Goal: Transaction & Acquisition: Book appointment/travel/reservation

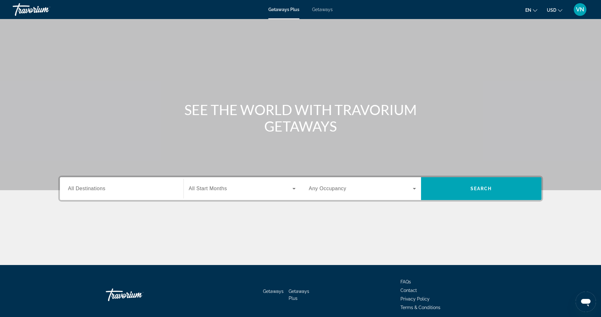
click at [565, 68] on div "Main content" at bounding box center [300, 95] width 601 height 190
click at [104, 191] on span "All Destinations" at bounding box center [86, 188] width 37 height 5
click at [104, 191] on input "Destination All Destinations" at bounding box center [121, 189] width 107 height 8
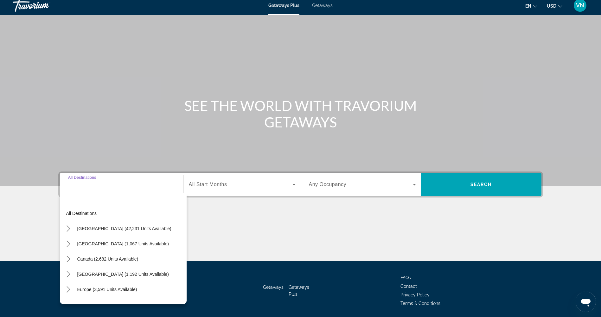
scroll to position [26, 0]
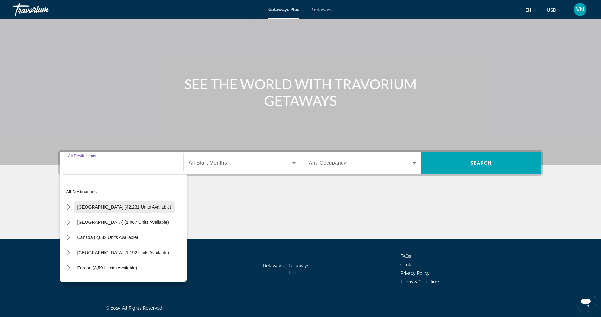
click at [108, 209] on span "[GEOGRAPHIC_DATA] (42,231 units available)" at bounding box center [124, 206] width 94 height 5
type input "**********"
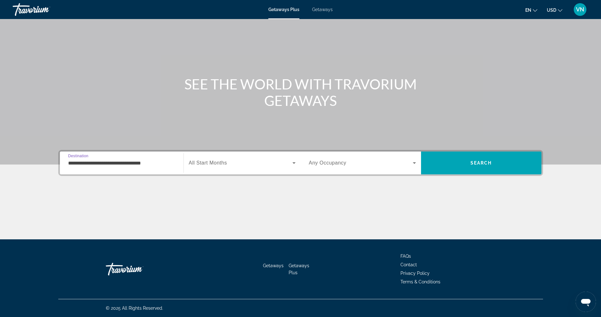
click at [248, 171] on div "Search widget" at bounding box center [242, 163] width 107 height 18
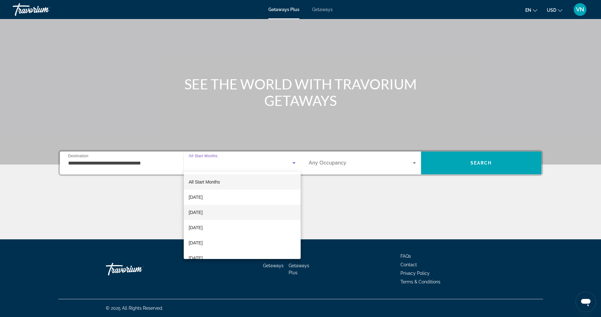
click at [241, 216] on mat-option "[DATE]" at bounding box center [242, 212] width 117 height 15
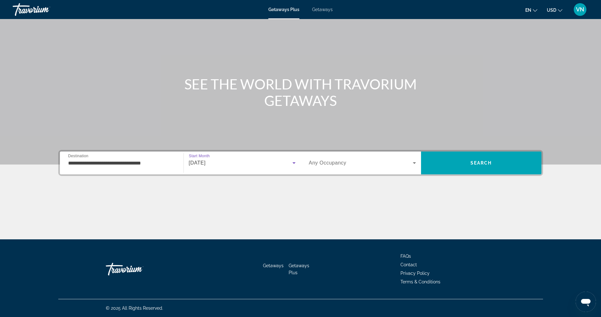
click at [377, 163] on span "Search widget" at bounding box center [361, 163] width 104 height 8
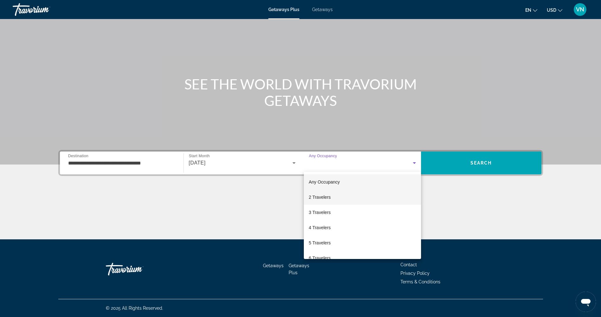
click at [369, 199] on mat-option "2 Travelers" at bounding box center [362, 197] width 117 height 15
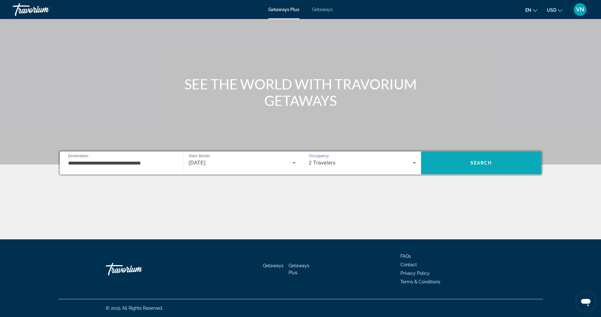
click at [469, 159] on span "Search" at bounding box center [481, 162] width 120 height 15
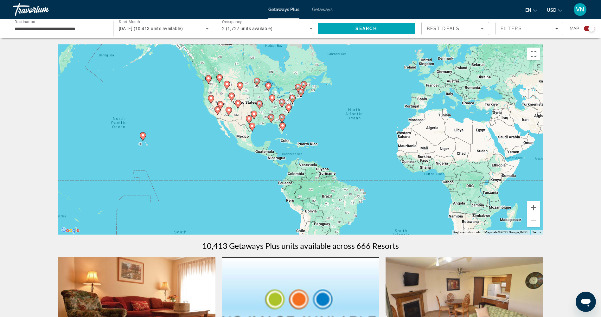
drag, startPoint x: 80, startPoint y: 157, endPoint x: 154, endPoint y: 142, distance: 75.2
click at [154, 142] on div "To activate drag with keyboard, press Alt + Enter. Once in keyboard drag state,…" at bounding box center [300, 139] width 485 height 190
click at [145, 139] on gmp-advanced-marker "Main content" at bounding box center [143, 137] width 6 height 10
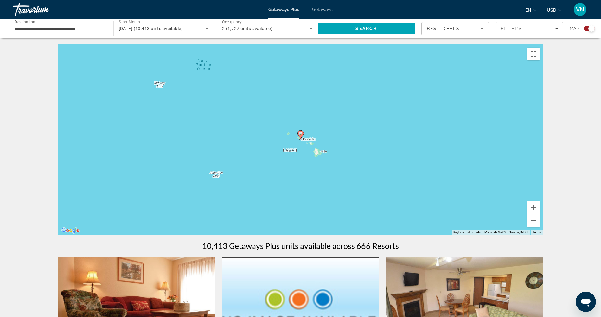
click at [302, 135] on image "Main content" at bounding box center [301, 134] width 4 height 4
type input "**********"
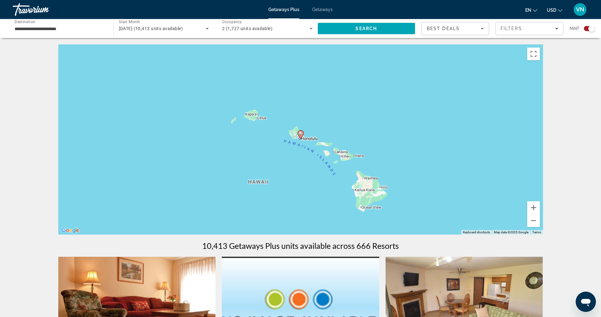
click at [302, 135] on image "Main content" at bounding box center [301, 134] width 4 height 4
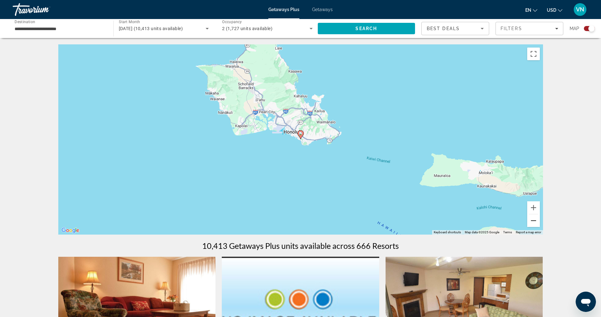
click at [535, 221] on button "Zoom out" at bounding box center [533, 220] width 13 height 13
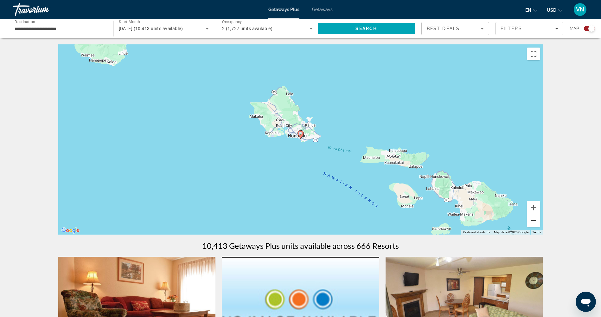
click at [535, 221] on button "Zoom out" at bounding box center [533, 220] width 13 height 13
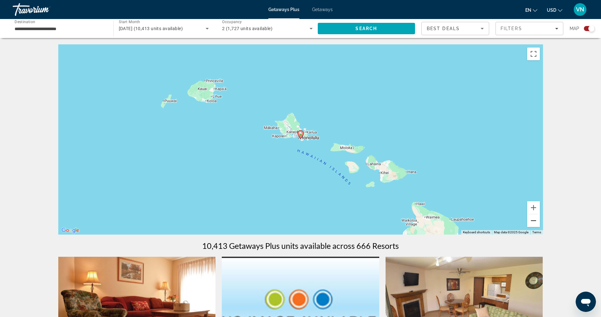
click at [537, 221] on button "Zoom out" at bounding box center [533, 220] width 13 height 13
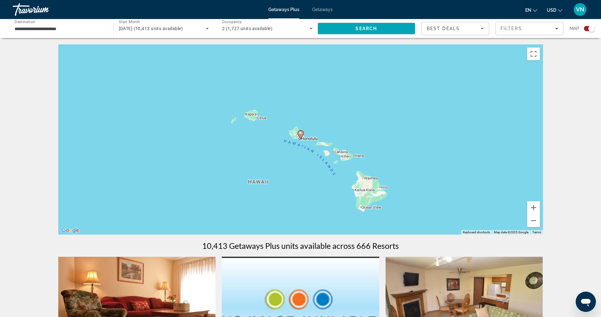
click at [301, 133] on image "Main content" at bounding box center [301, 134] width 4 height 4
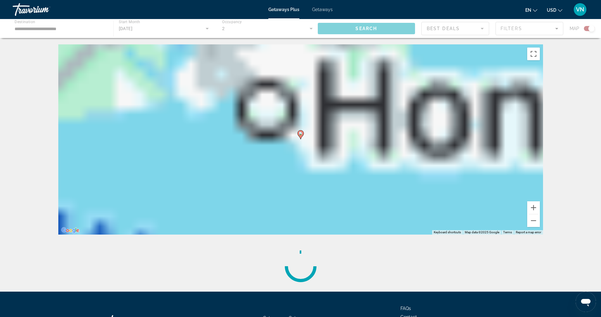
click at [297, 176] on div "To activate drag with keyboard, press Alt + Enter. Once in keyboard drag state,…" at bounding box center [300, 139] width 485 height 190
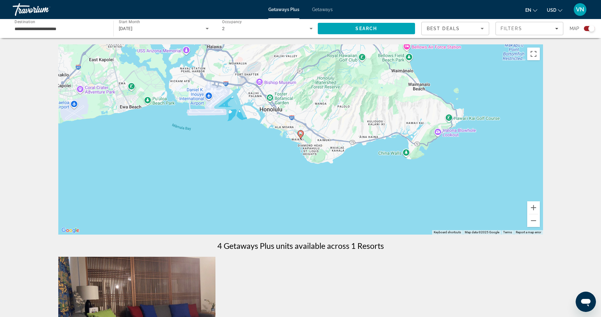
click at [300, 134] on image "Main content" at bounding box center [301, 134] width 4 height 4
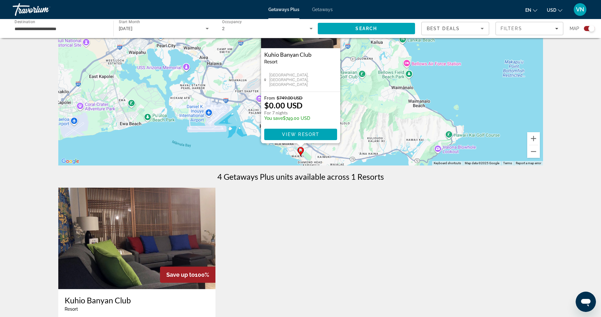
scroll to position [5, 0]
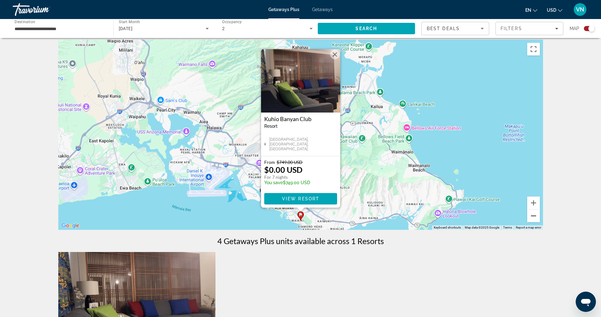
click at [533, 216] on button "Zoom out" at bounding box center [533, 216] width 13 height 13
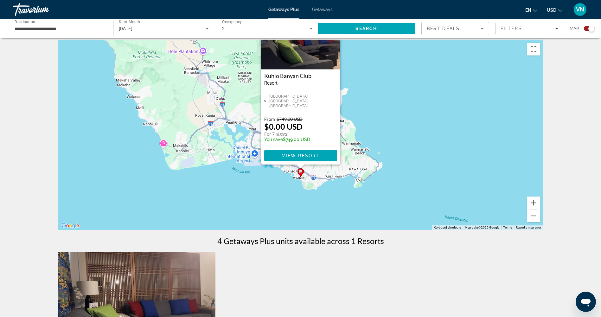
click at [163, 144] on div "To activate drag with keyboard, press Alt + Enter. Once in keyboard drag state,…" at bounding box center [300, 135] width 485 height 190
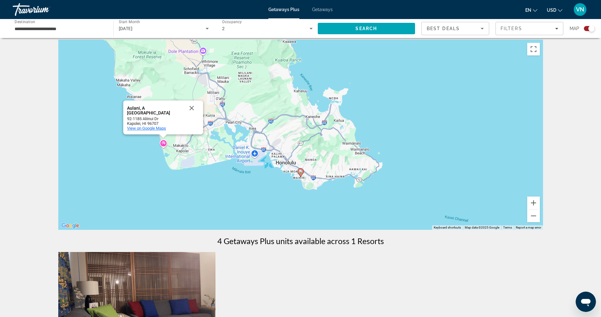
click at [159, 130] on span "View on Google Maps" at bounding box center [146, 128] width 39 height 5
click at [164, 143] on div "To activate drag with keyboard, press Alt + Enter. Once in keyboard drag state,…" at bounding box center [300, 135] width 485 height 190
click at [299, 174] on icon "Main content" at bounding box center [301, 173] width 6 height 8
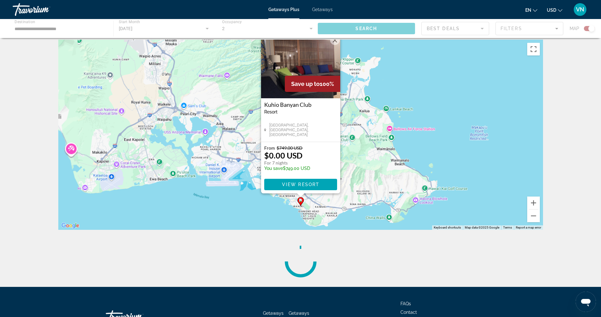
scroll to position [0, 0]
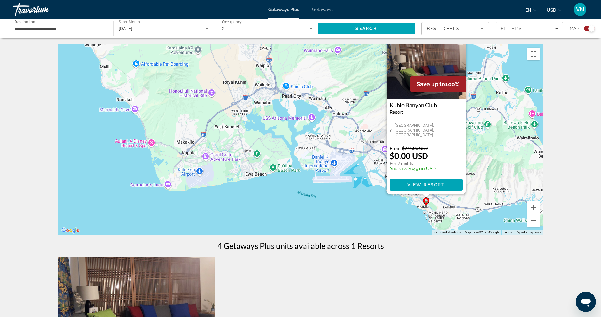
drag, startPoint x: 144, startPoint y: 144, endPoint x: 264, endPoint y: 123, distance: 122.1
click at [271, 125] on div "To activate drag with keyboard, press Alt + Enter. Once in keyboard drag state,…" at bounding box center [300, 139] width 485 height 190
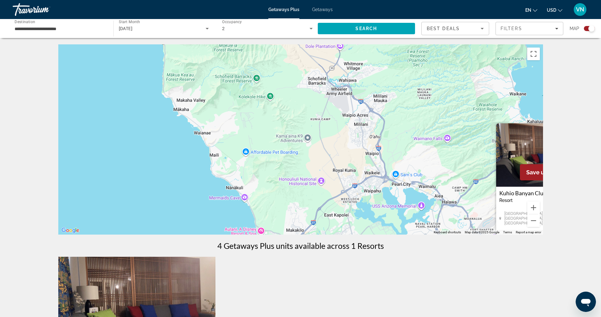
drag, startPoint x: 114, startPoint y: 94, endPoint x: 236, endPoint y: 200, distance: 161.8
click at [236, 200] on div "To activate drag with keyboard, press Alt + Enter. Once in keyboard drag state,…" at bounding box center [300, 139] width 485 height 190
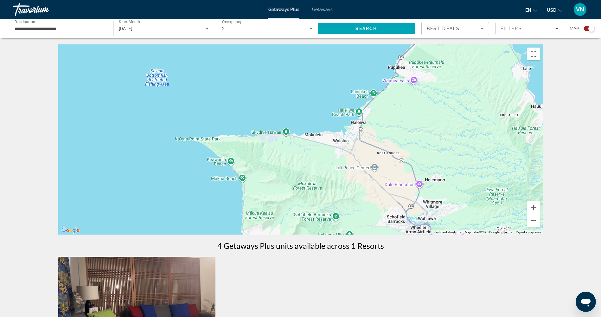
drag, startPoint x: 184, startPoint y: 91, endPoint x: 247, endPoint y: 211, distance: 135.4
click at [246, 211] on div "To activate drag with keyboard, press Alt + Enter. Once in keyboard drag state,…" at bounding box center [300, 139] width 485 height 190
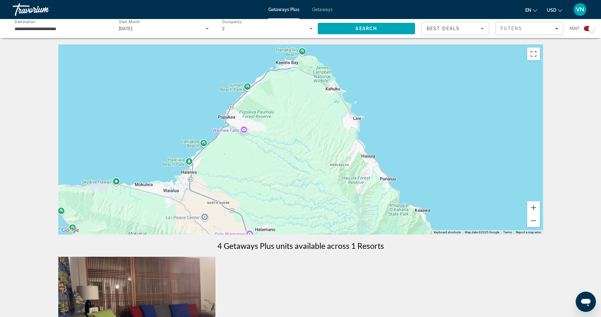
drag, startPoint x: 288, startPoint y: 155, endPoint x: 116, endPoint y: 205, distance: 179.1
click at [116, 205] on div "To activate drag with keyboard, press Alt + Enter. Once in keyboard drag state,…" at bounding box center [300, 139] width 485 height 190
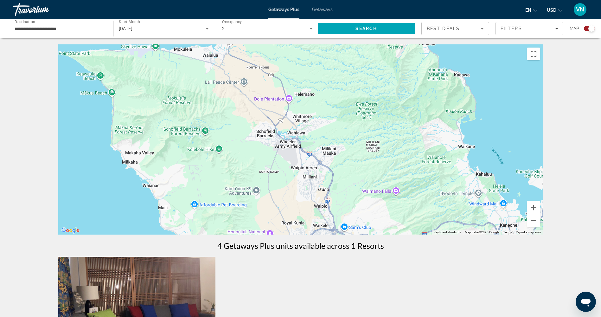
drag, startPoint x: 164, startPoint y: 190, endPoint x: 203, endPoint y: 46, distance: 149.0
click at [203, 47] on div "To activate drag with keyboard, press Alt + Enter. Once in keyboard drag state,…" at bounding box center [300, 139] width 485 height 190
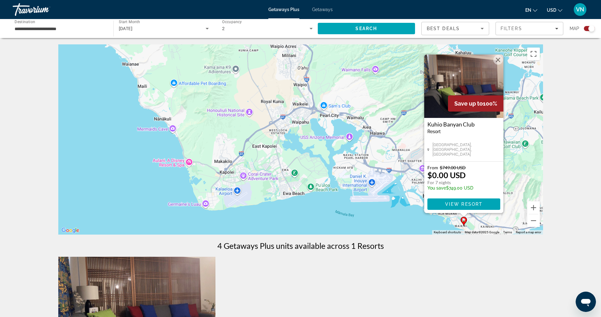
drag, startPoint x: 222, startPoint y: 165, endPoint x: 195, endPoint y: 59, distance: 109.6
click at [195, 59] on div "To activate drag with keyboard, press Alt + Enter. Once in keyboard drag state,…" at bounding box center [300, 139] width 485 height 190
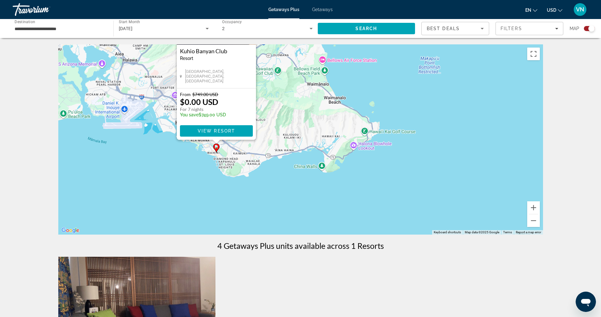
drag, startPoint x: 320, startPoint y: 134, endPoint x: 84, endPoint y: 112, distance: 236.2
click at [84, 112] on div "To activate drag with keyboard, press Alt + Enter. Once in keyboard drag state,…" at bounding box center [300, 139] width 485 height 190
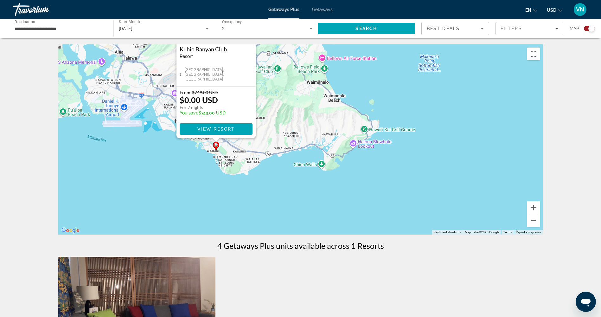
click at [216, 147] on icon "Main content" at bounding box center [216, 146] width 6 height 8
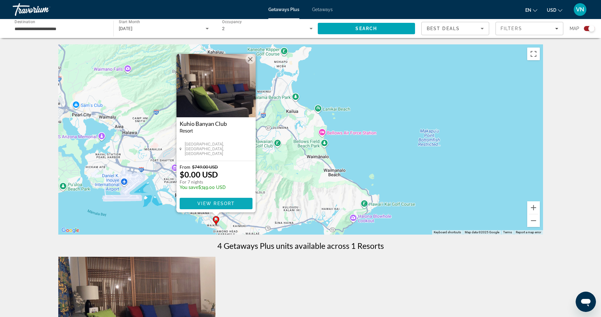
click at [210, 201] on span "View Resort" at bounding box center [215, 203] width 37 height 5
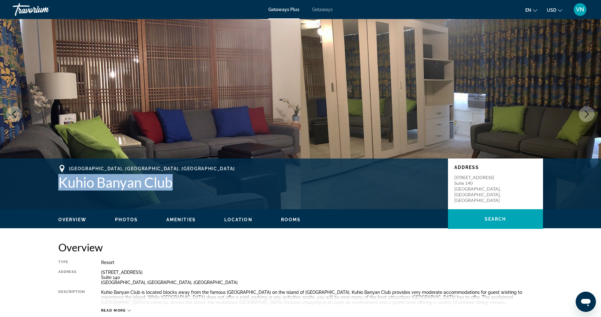
drag, startPoint x: 54, startPoint y: 186, endPoint x: 175, endPoint y: 189, distance: 121.1
click at [175, 189] on div "[GEOGRAPHIC_DATA], [GEOGRAPHIC_DATA], [GEOGRAPHIC_DATA] Kuhio Banyan Club Addre…" at bounding box center [301, 184] width 510 height 38
drag, startPoint x: 175, startPoint y: 189, endPoint x: 151, endPoint y: 186, distance: 24.5
copy h1 "Kuhio Banyan Club"
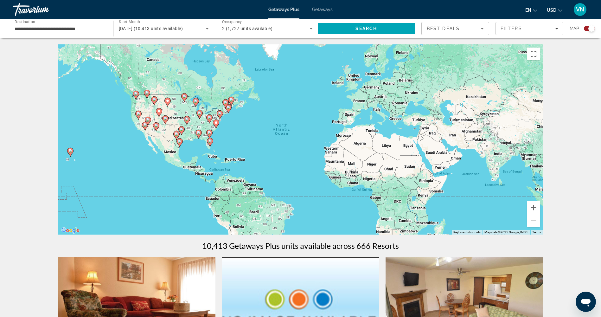
click at [70, 153] on icon "Main content" at bounding box center [70, 152] width 6 height 8
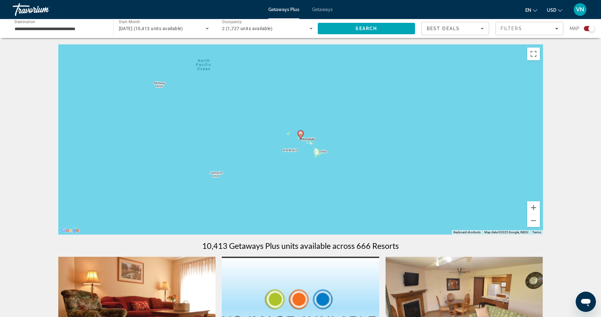
click at [301, 135] on image "Main content" at bounding box center [301, 134] width 4 height 4
type input "**********"
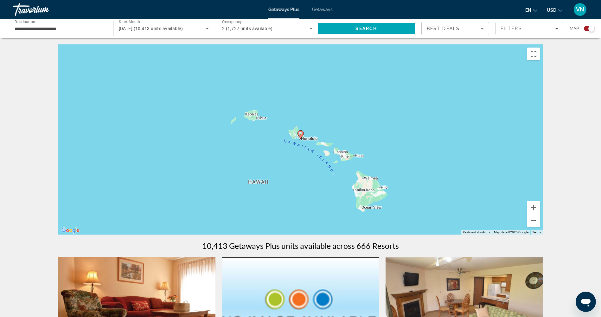
click at [301, 134] on image "Main content" at bounding box center [301, 134] width 4 height 4
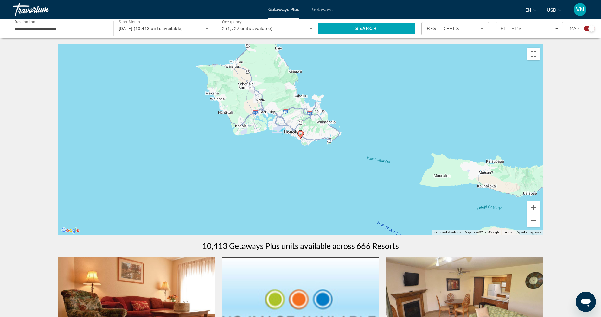
click at [301, 134] on image "Main content" at bounding box center [301, 134] width 4 height 4
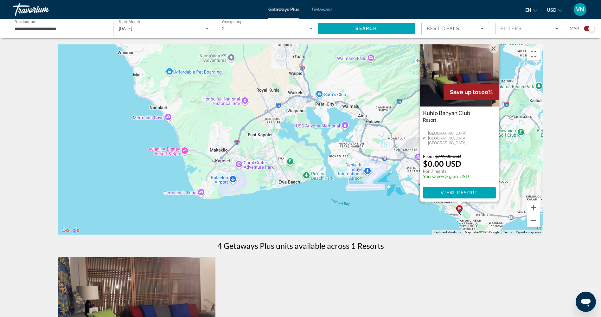
drag, startPoint x: 132, startPoint y: 145, endPoint x: 291, endPoint y: 133, distance: 159.8
click at [291, 134] on div "To activate drag with keyboard, press Alt + Enter. Once in keyboard drag state,…" at bounding box center [300, 139] width 485 height 190
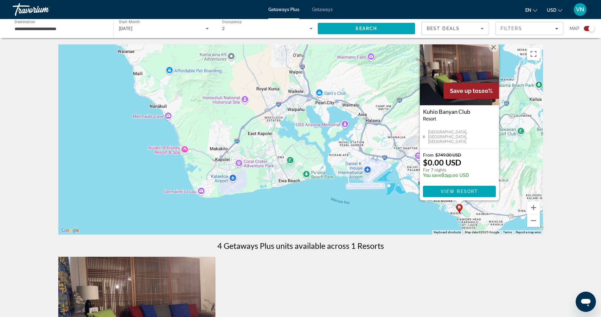
click at [184, 150] on div "To activate drag with keyboard, press Alt + Enter. Once in keyboard drag state,…" at bounding box center [300, 139] width 485 height 190
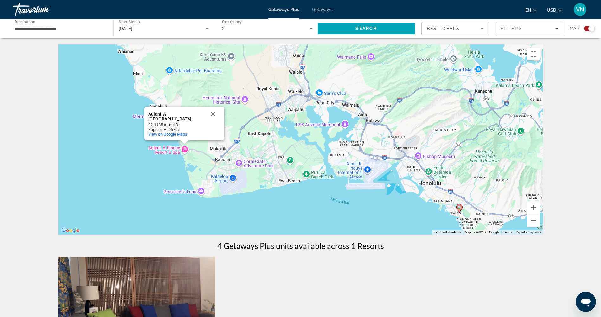
click at [125, 150] on div "To activate drag with keyboard, press Alt + Enter. Once in keyboard drag state,…" at bounding box center [300, 139] width 485 height 190
click at [211, 114] on button "Close" at bounding box center [212, 114] width 15 height 15
click at [168, 116] on div "To activate drag with keyboard, press Alt + Enter. Once in keyboard drag state,…" at bounding box center [300, 139] width 485 height 190
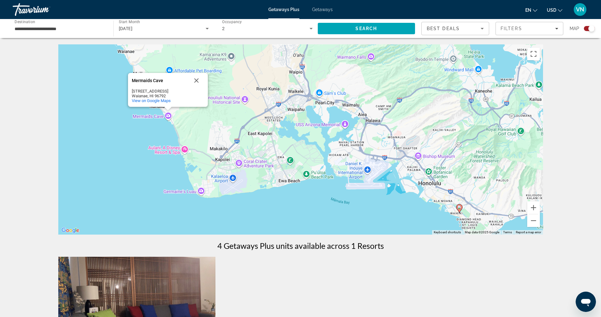
click at [186, 151] on div "To activate drag with keyboard, press Alt + Enter. Once in keyboard drag state,…" at bounding box center [300, 139] width 485 height 190
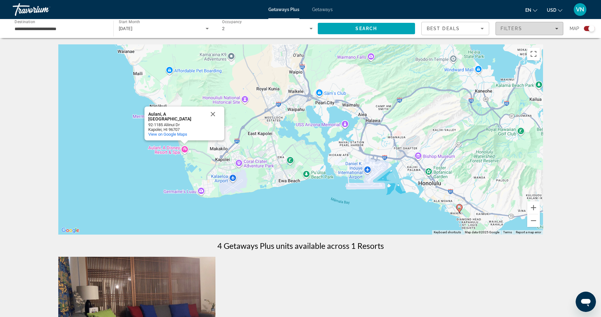
click at [511, 28] on span "Filters" at bounding box center [512, 28] width 22 height 5
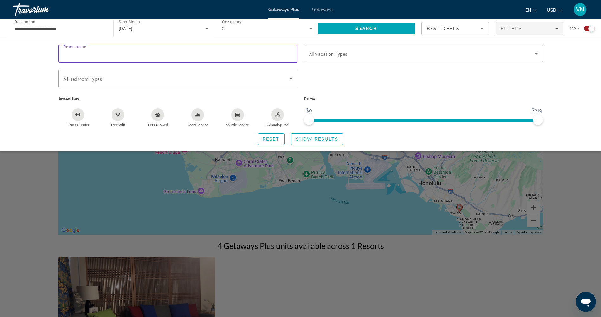
click at [110, 55] on input "Resort name" at bounding box center [177, 54] width 229 height 8
paste input "**********"
type input "**********"
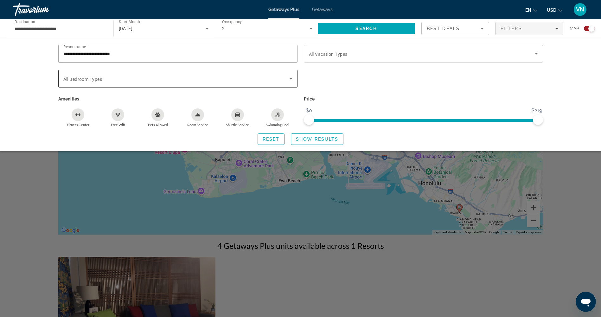
click at [227, 82] on div "Search widget" at bounding box center [177, 79] width 229 height 18
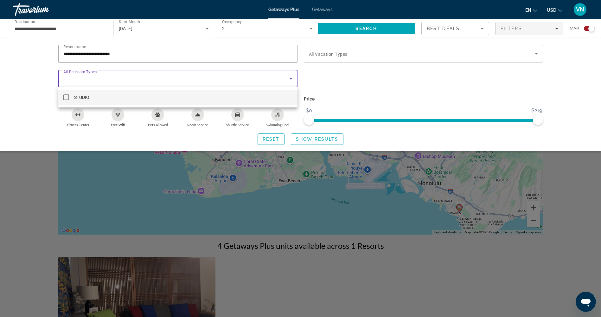
click at [307, 81] on div at bounding box center [300, 158] width 601 height 317
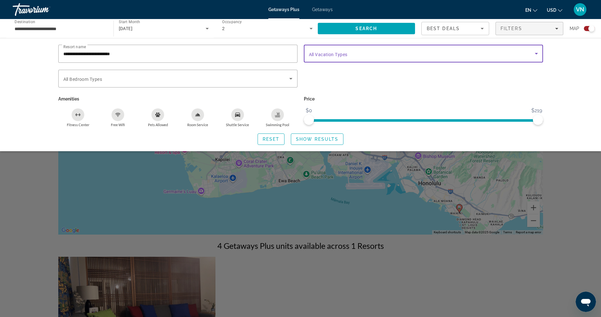
click at [401, 56] on span "Search widget" at bounding box center [422, 54] width 226 height 8
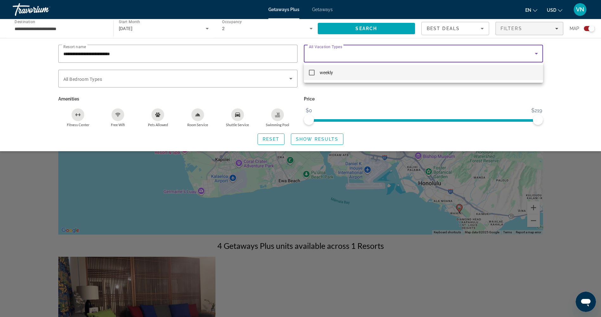
click at [402, 74] on mat-option "weekly" at bounding box center [423, 72] width 239 height 15
click at [479, 91] on div at bounding box center [300, 158] width 601 height 317
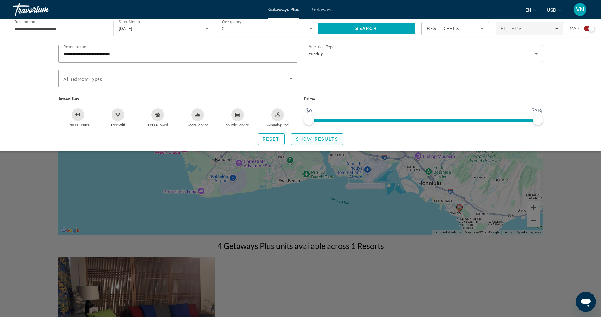
click at [320, 138] on span "Show Results" at bounding box center [317, 139] width 42 height 5
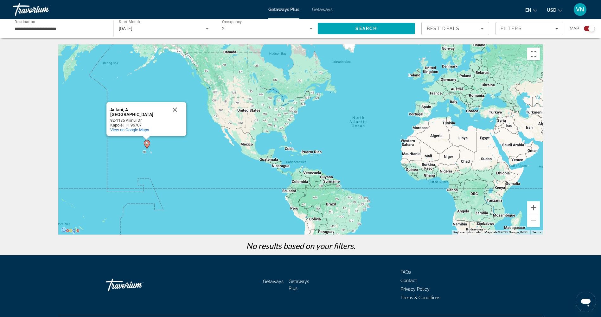
drag, startPoint x: 146, startPoint y: 161, endPoint x: 236, endPoint y: 152, distance: 89.9
click at [236, 152] on div "To activate drag with keyboard, press Alt + Enter. Once in keyboard drag state,…" at bounding box center [300, 139] width 485 height 190
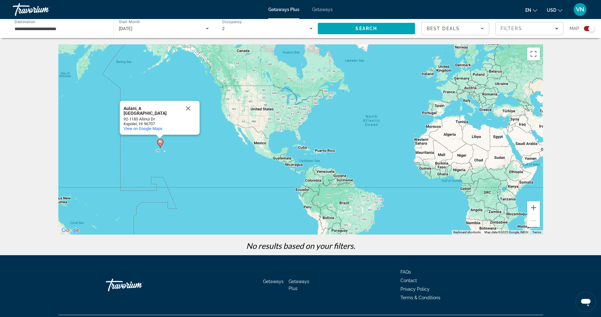
click at [160, 142] on image "Main content" at bounding box center [160, 142] width 4 height 4
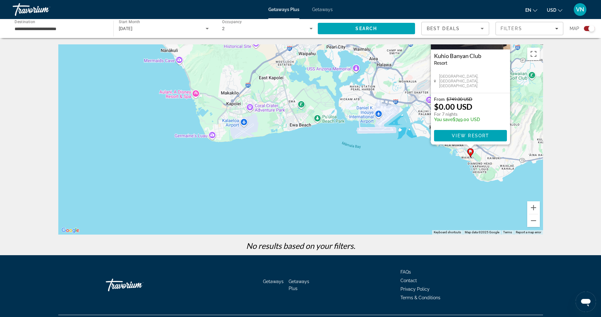
drag, startPoint x: 194, startPoint y: 143, endPoint x: 365, endPoint y: 75, distance: 183.9
click at [365, 75] on div "To activate drag with keyboard, press Alt + Enter. Once in keyboard drag state,…" at bounding box center [300, 139] width 485 height 190
click at [319, 9] on span "Getaways" at bounding box center [322, 9] width 21 height 5
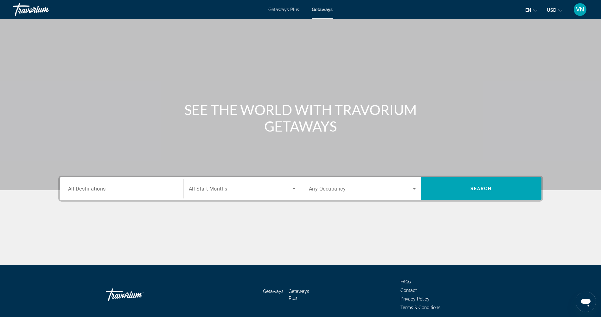
click at [94, 185] on div "Destination All Destinations" at bounding box center [121, 189] width 107 height 18
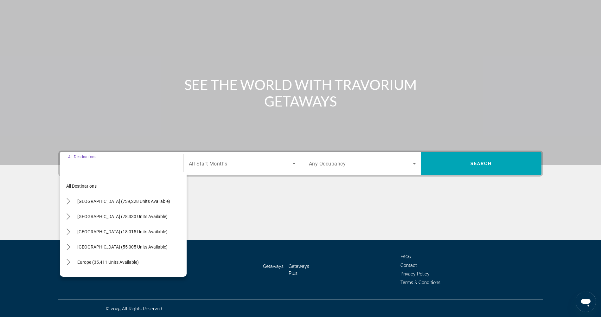
scroll to position [26, 0]
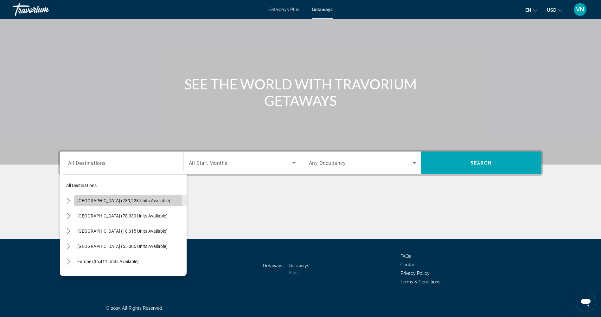
click at [92, 201] on span "[GEOGRAPHIC_DATA] (739,228 units available)" at bounding box center [123, 200] width 93 height 5
type input "**********"
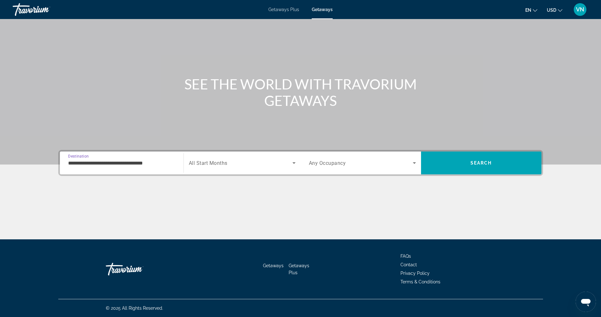
click at [264, 164] on span "Search widget" at bounding box center [241, 163] width 104 height 8
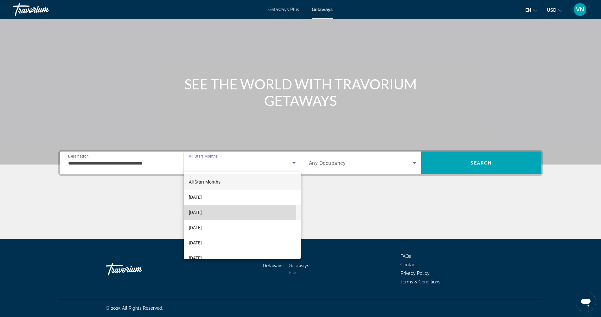
click at [230, 214] on mat-option "[DATE]" at bounding box center [242, 212] width 117 height 15
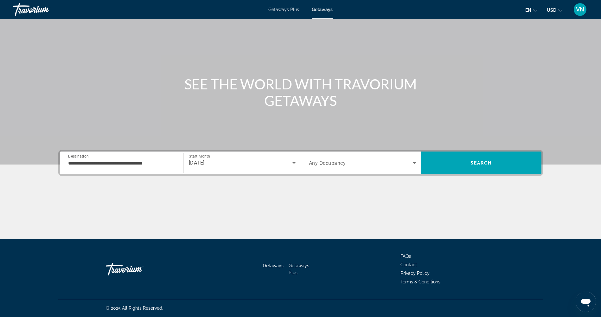
click at [329, 163] on span "Any Occupancy" at bounding box center [327, 163] width 37 height 6
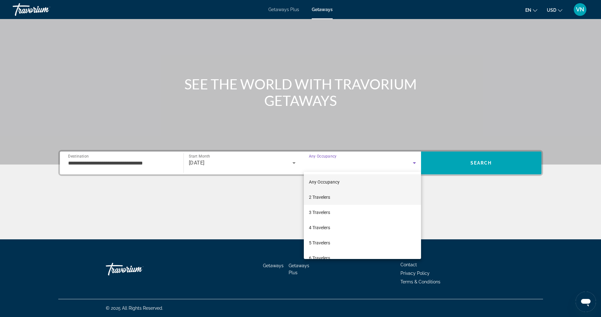
click at [320, 201] on span "2 Travelers" at bounding box center [319, 197] width 21 height 8
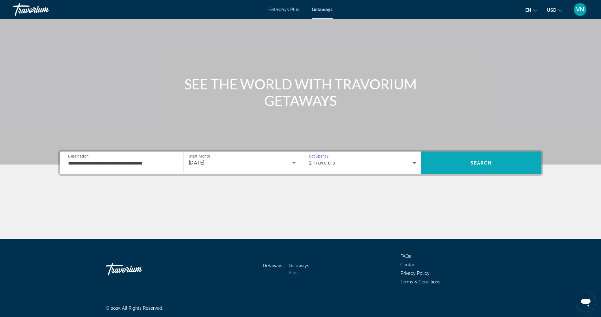
click at [490, 165] on span "Search" at bounding box center [482, 162] width 22 height 5
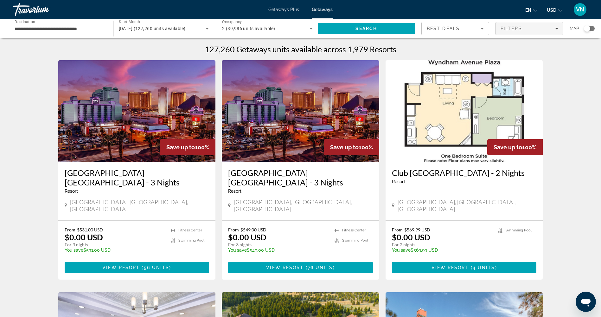
click at [508, 27] on span "Filters" at bounding box center [512, 28] width 22 height 5
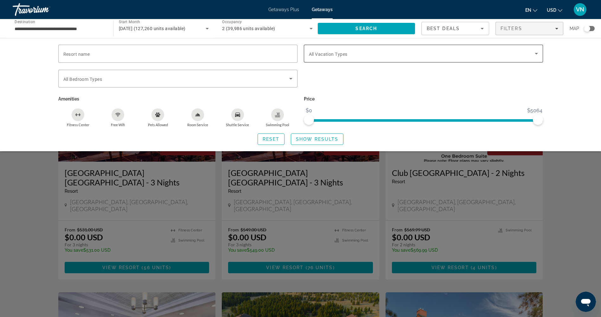
click at [334, 56] on span "All Vacation Types" at bounding box center [328, 54] width 39 height 5
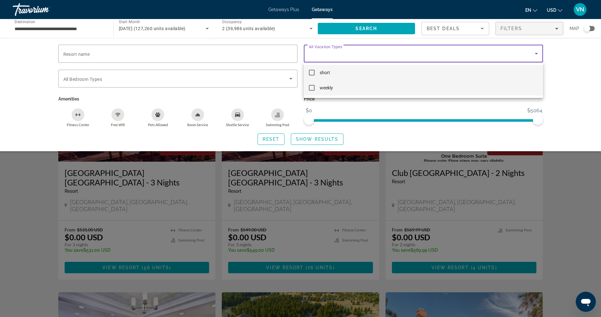
click at [334, 89] on mat-option "weekly" at bounding box center [423, 87] width 239 height 15
click at [129, 55] on div at bounding box center [300, 158] width 601 height 317
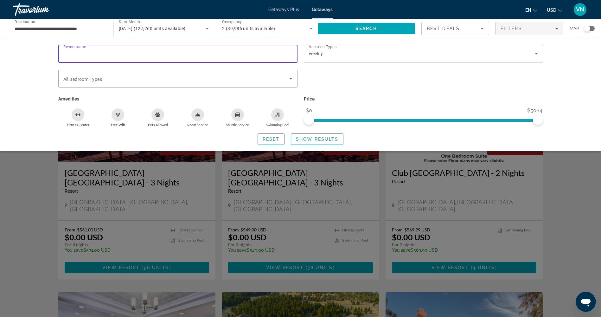
paste input "**********"
type input "**********"
click at [229, 84] on div "Search widget" at bounding box center [177, 79] width 229 height 18
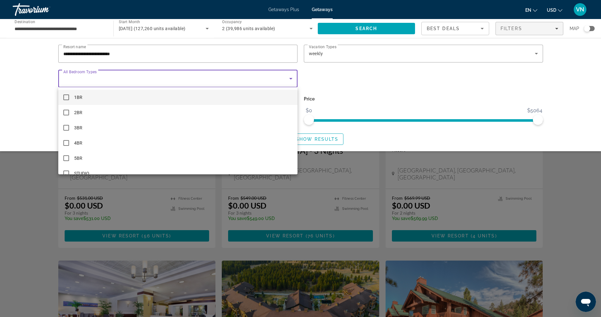
click at [68, 96] on mat-pseudo-checkbox at bounding box center [66, 97] width 6 height 6
click at [339, 88] on div at bounding box center [300, 158] width 601 height 317
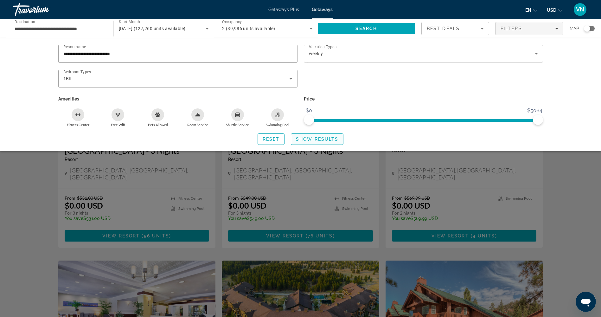
click at [321, 139] on span "Show Results" at bounding box center [317, 139] width 42 height 5
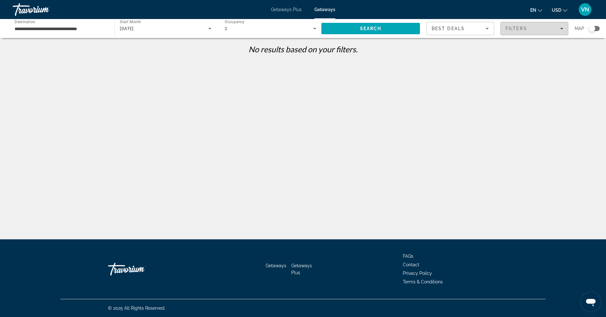
click at [518, 26] on span "Filters" at bounding box center [517, 28] width 22 height 5
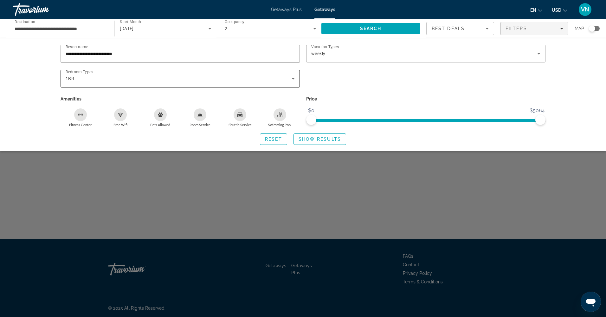
click at [115, 80] on div "1BR" at bounding box center [179, 79] width 226 height 8
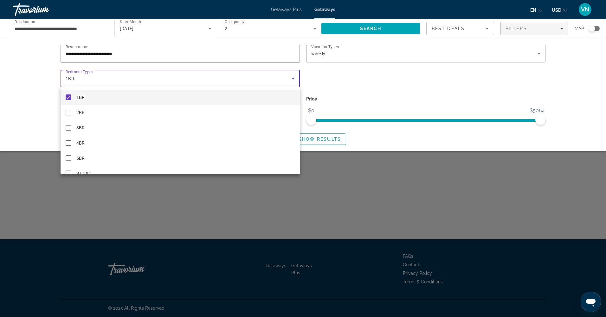
click at [68, 98] on mat-pseudo-checkbox at bounding box center [69, 97] width 6 height 6
click at [354, 137] on div at bounding box center [303, 158] width 606 height 317
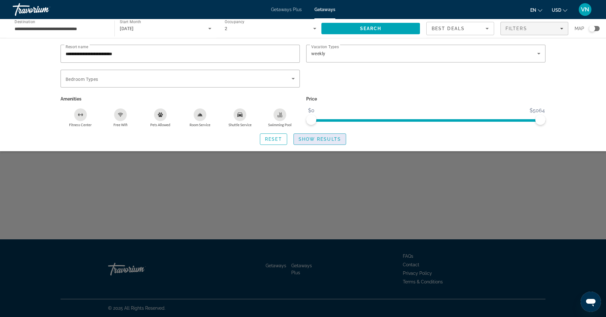
click at [331, 139] on span "Show Results" at bounding box center [320, 139] width 42 height 5
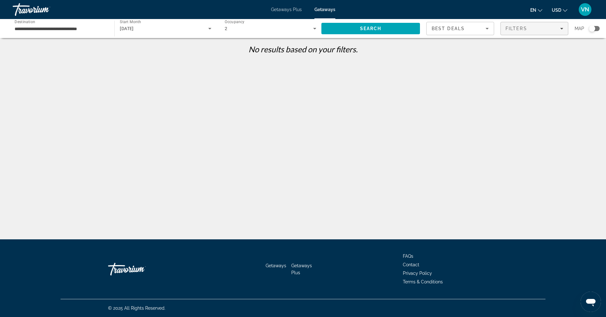
click at [508, 30] on span "Filters" at bounding box center [517, 28] width 22 height 5
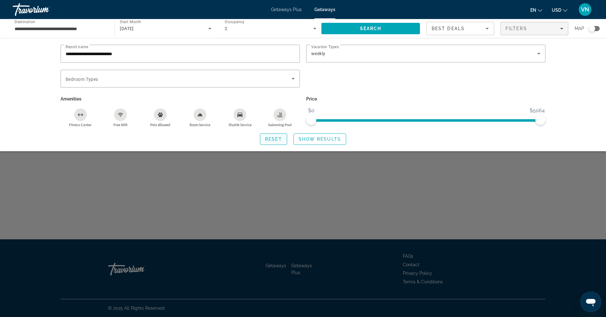
click at [274, 140] on span "Reset" at bounding box center [273, 139] width 17 height 5
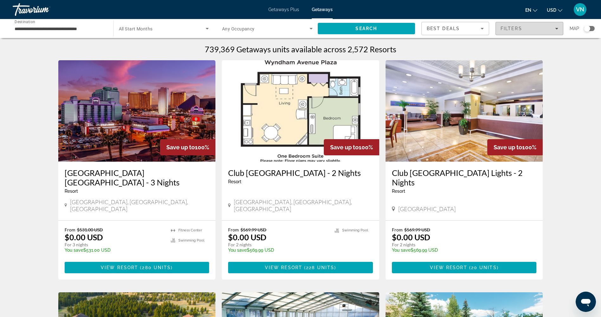
click at [519, 27] on span "Filters" at bounding box center [512, 28] width 22 height 5
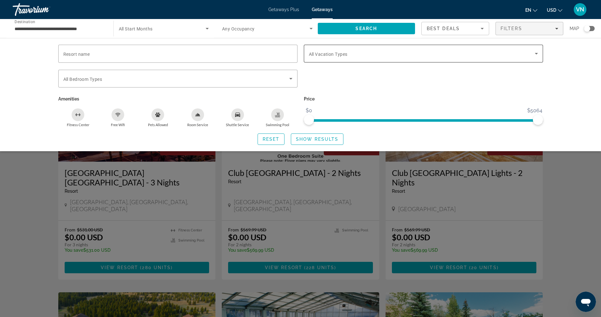
click at [409, 58] on div "Search widget" at bounding box center [423, 54] width 229 height 18
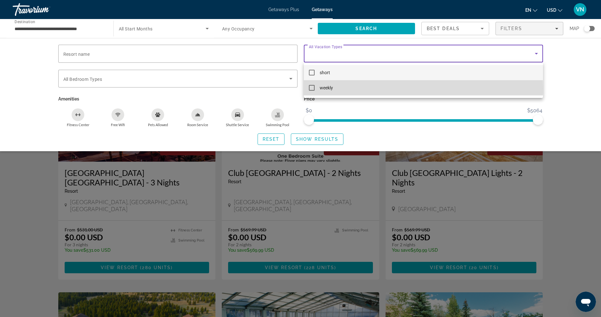
click at [390, 89] on mat-option "weekly" at bounding box center [423, 87] width 239 height 15
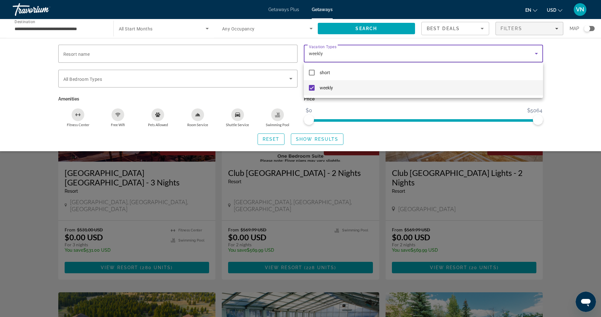
click at [572, 67] on div at bounding box center [300, 158] width 601 height 317
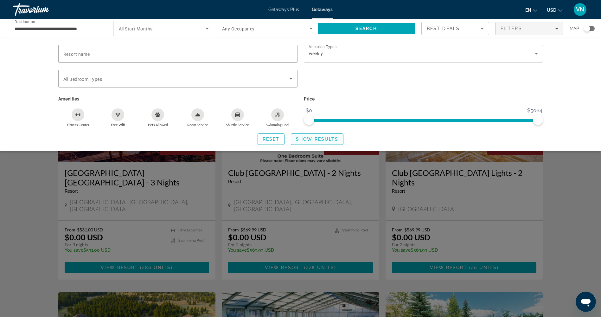
click at [333, 141] on span "Search widget" at bounding box center [317, 139] width 52 height 15
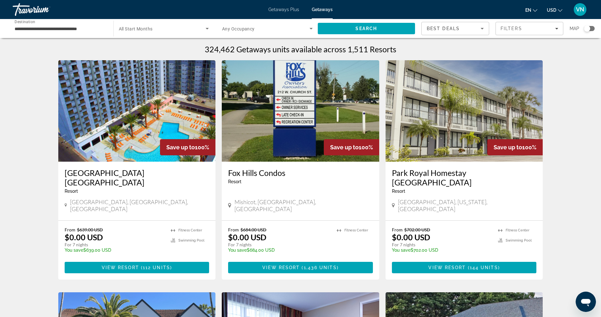
click at [51, 30] on input "**********" at bounding box center [60, 29] width 91 height 8
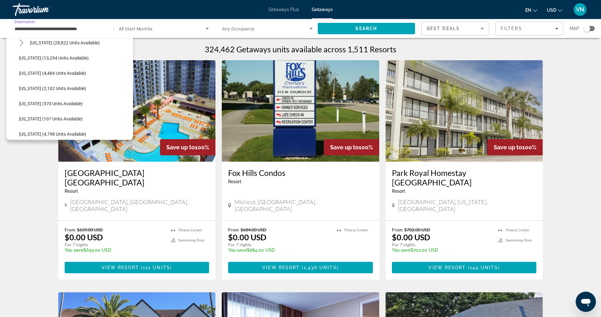
scroll to position [127, 0]
click at [61, 74] on span "[US_STATE] (28,822 units available)" at bounding box center [65, 74] width 70 height 5
type input "**********"
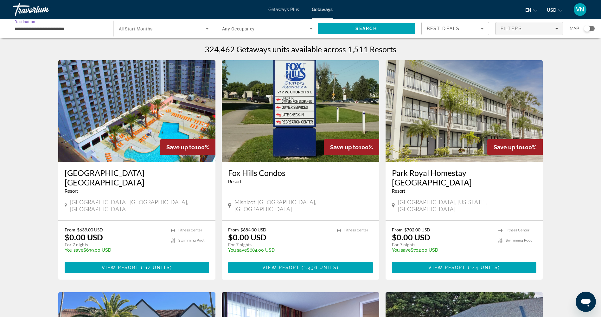
click at [505, 26] on span "Filters" at bounding box center [512, 28] width 22 height 5
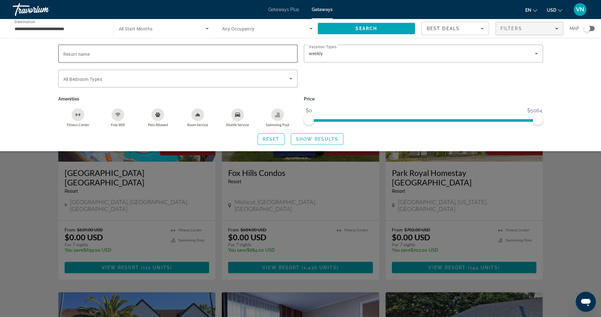
click at [163, 52] on input "Resort name" at bounding box center [177, 54] width 229 height 8
paste input "**********"
type input "**********"
click at [318, 137] on span "Show Results" at bounding box center [317, 139] width 42 height 5
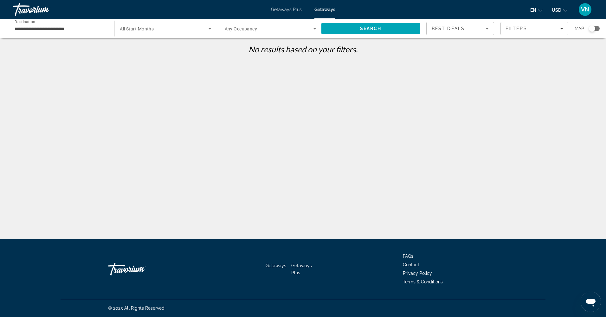
click at [178, 29] on span "Search widget" at bounding box center [164, 29] width 88 height 8
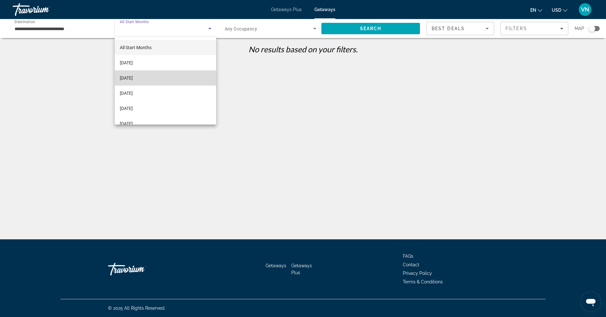
click at [167, 78] on mat-option "[DATE]" at bounding box center [165, 77] width 101 height 15
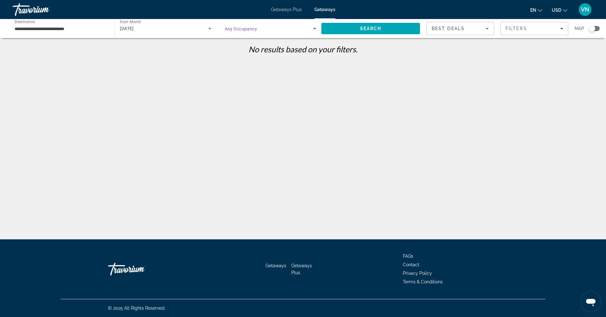
click at [266, 31] on span "Search widget" at bounding box center [269, 29] width 88 height 8
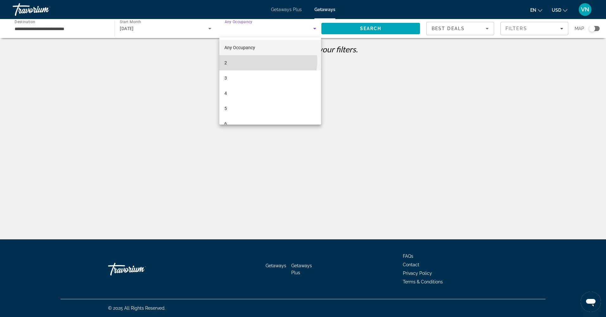
click at [256, 61] on mat-option "2" at bounding box center [270, 62] width 102 height 15
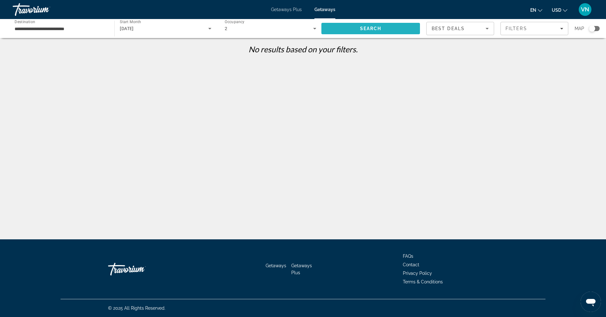
click at [380, 31] on span "Search" at bounding box center [371, 28] width 22 height 5
click at [515, 28] on span "Filters" at bounding box center [517, 28] width 22 height 5
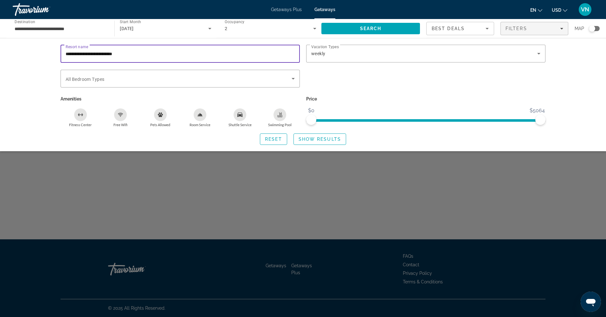
click at [136, 55] on input "**********" at bounding box center [180, 54] width 229 height 8
drag, startPoint x: 173, startPoint y: 55, endPoint x: 0, endPoint y: 55, distance: 173.1
click at [0, 55] on html "**********" at bounding box center [303, 158] width 606 height 317
click at [324, 139] on span "Show Results" at bounding box center [320, 139] width 42 height 5
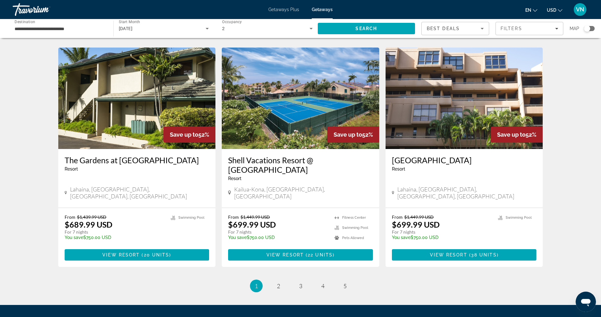
scroll to position [697, 0]
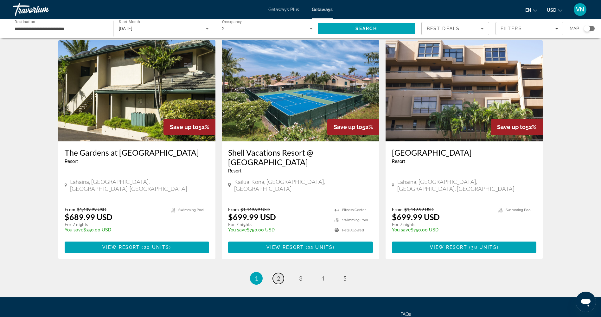
click at [281, 273] on link "page 2" at bounding box center [278, 278] width 11 height 11
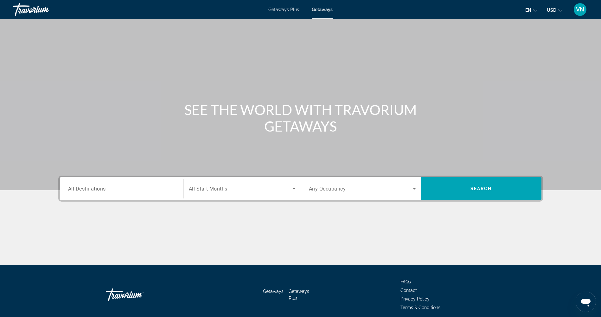
click at [111, 187] on input "Destination All Destinations" at bounding box center [121, 189] width 107 height 8
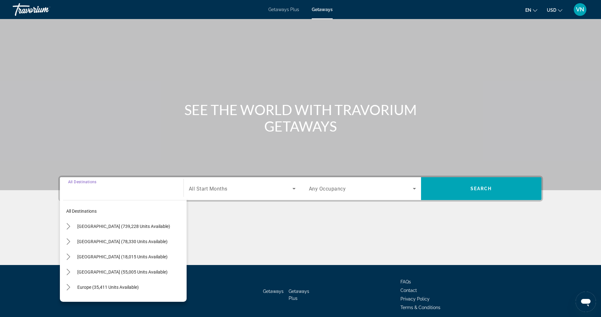
scroll to position [26, 0]
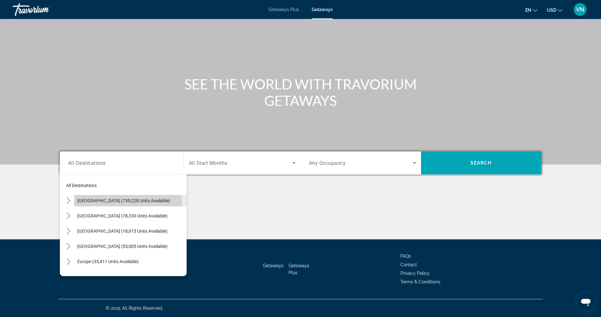
click at [99, 201] on span "[GEOGRAPHIC_DATA] (739,228 units available)" at bounding box center [123, 200] width 93 height 5
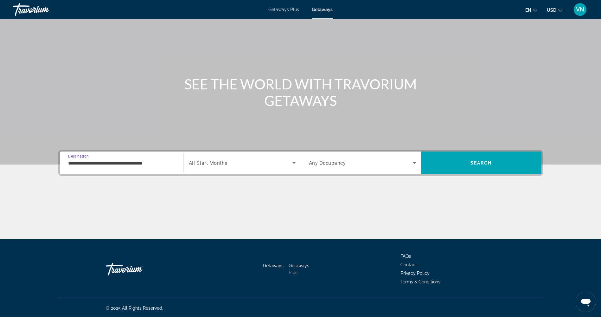
click at [137, 163] on input "**********" at bounding box center [121, 163] width 107 height 8
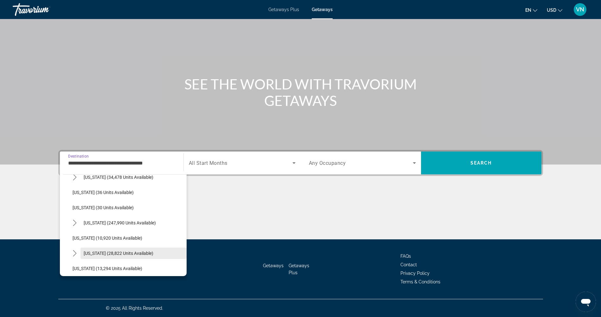
scroll to position [95, 0]
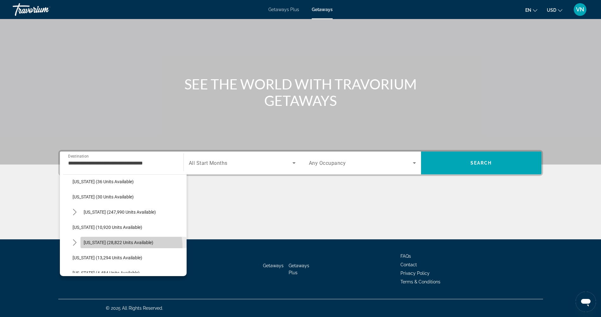
click at [123, 247] on span "Select destination: Hawaii (28,822 units available)" at bounding box center [134, 242] width 106 height 15
type input "**********"
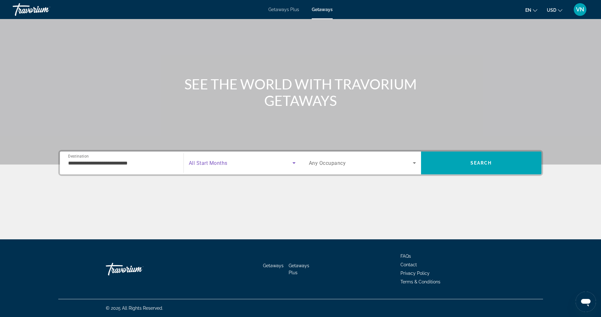
click at [257, 163] on span "Search widget" at bounding box center [241, 163] width 104 height 8
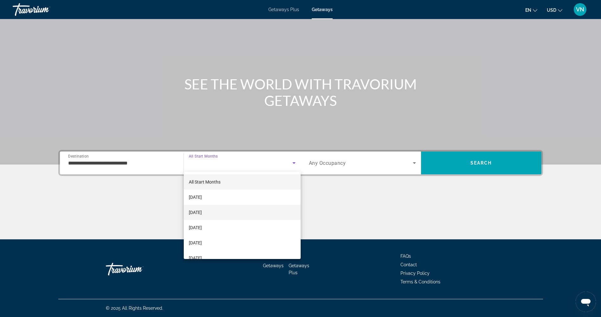
click at [202, 211] on span "[DATE]" at bounding box center [195, 213] width 13 height 8
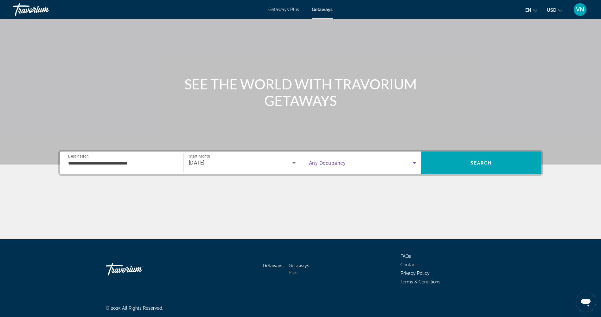
click at [368, 164] on span "Search widget" at bounding box center [361, 163] width 104 height 8
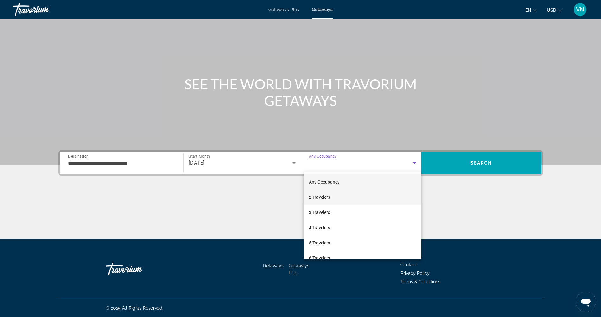
click at [330, 197] on span "2 Travelers" at bounding box center [319, 197] width 21 height 8
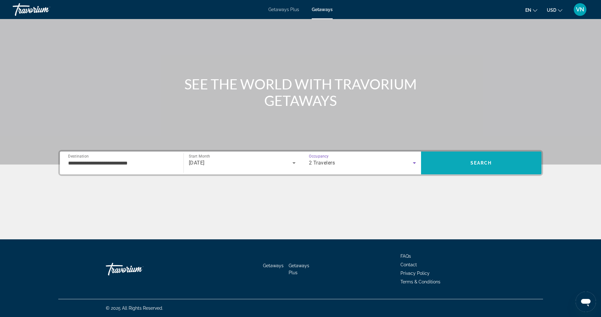
click at [450, 158] on span "Search" at bounding box center [481, 162] width 120 height 15
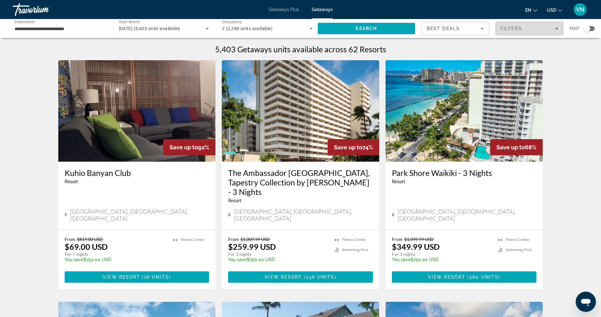
click at [511, 25] on span "Filters" at bounding box center [529, 28] width 67 height 15
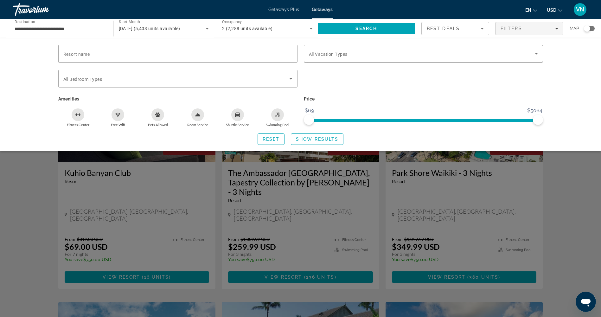
click at [411, 59] on div "Search widget" at bounding box center [423, 54] width 229 height 18
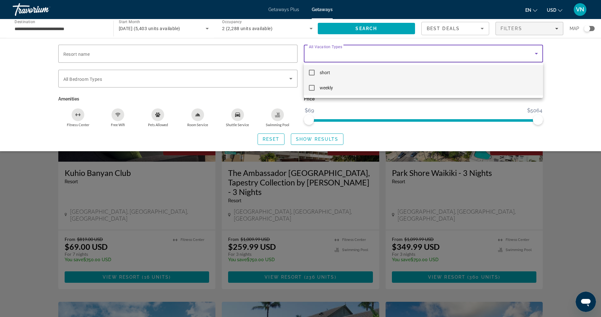
click at [376, 90] on mat-option "weekly" at bounding box center [423, 87] width 239 height 15
click at [151, 76] on div at bounding box center [300, 158] width 601 height 317
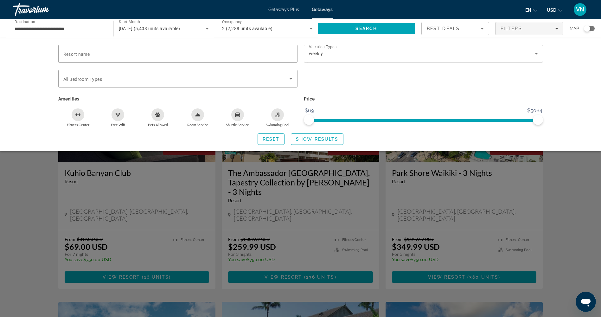
click at [151, 76] on span "Search widget" at bounding box center [176, 79] width 226 height 8
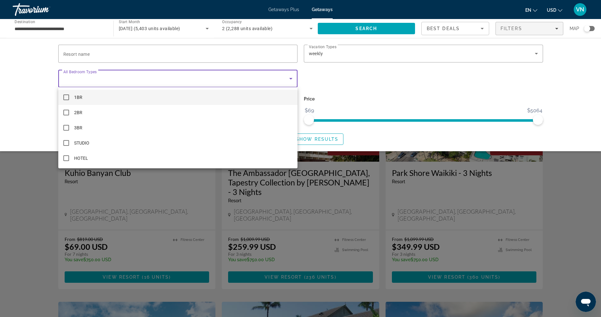
click at [65, 97] on mat-pseudo-checkbox at bounding box center [66, 97] width 6 height 6
click at [421, 135] on div at bounding box center [300, 158] width 601 height 317
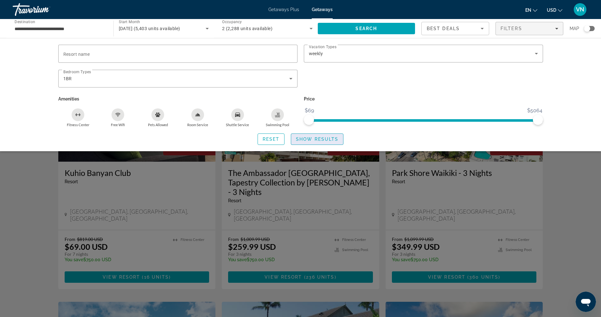
click at [327, 139] on span "Show Results" at bounding box center [317, 139] width 42 height 5
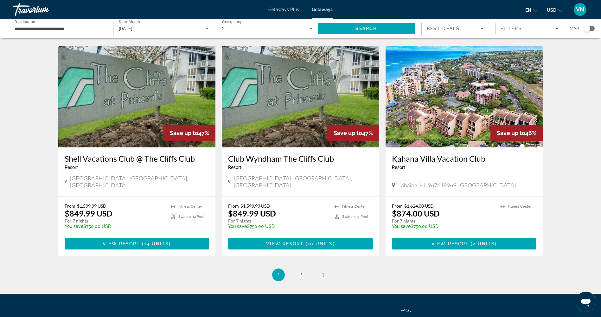
scroll to position [697, 0]
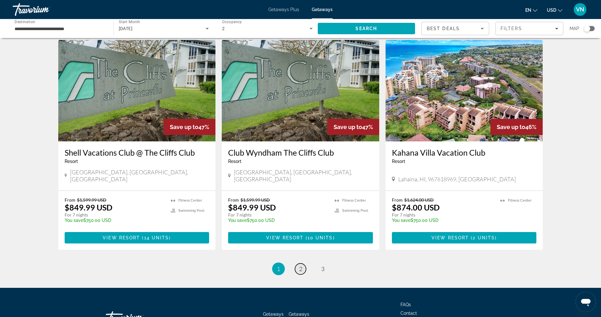
click at [300, 265] on span "2" at bounding box center [300, 268] width 3 height 7
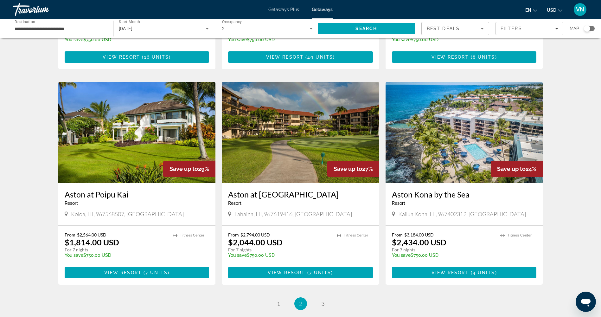
scroll to position [697, 0]
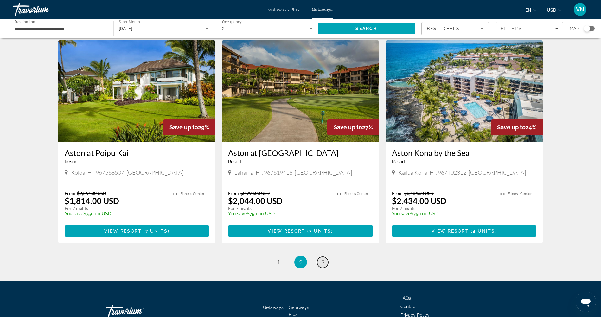
click at [323, 259] on span "3" at bounding box center [322, 262] width 3 height 7
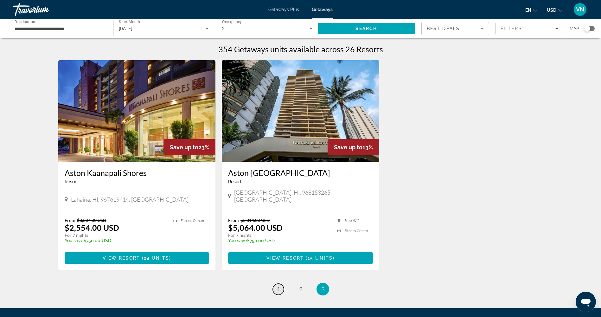
click at [276, 284] on link "page 1" at bounding box center [278, 289] width 11 height 11
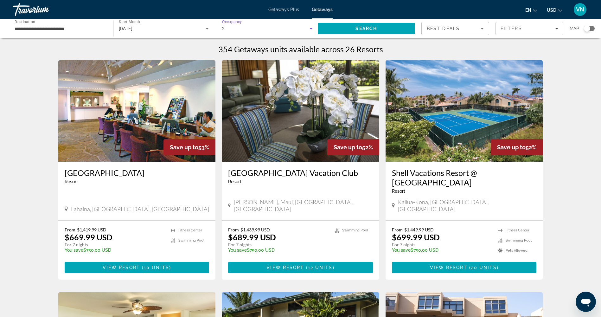
click at [238, 28] on div "2" at bounding box center [265, 29] width 87 height 8
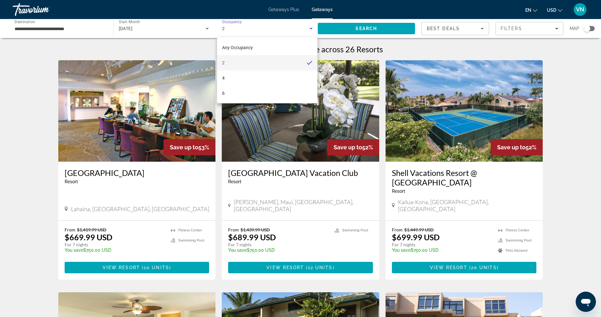
click at [502, 27] on div at bounding box center [300, 158] width 601 height 317
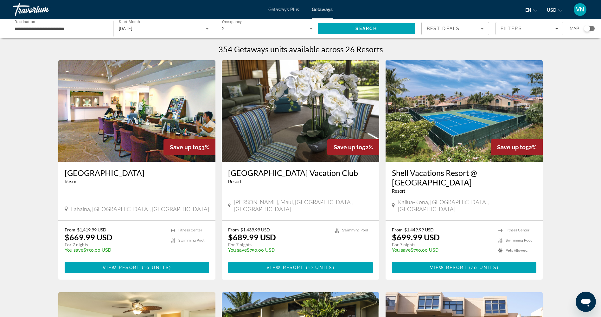
click at [502, 27] on span "Filters" at bounding box center [512, 28] width 22 height 5
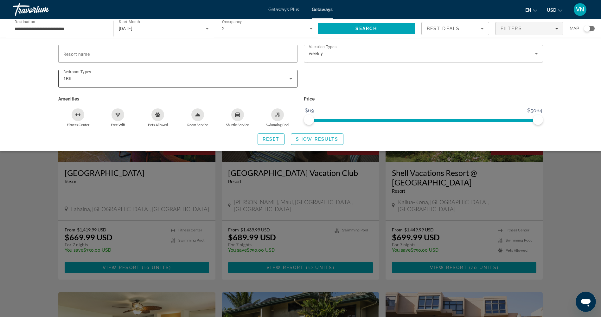
click at [84, 76] on div "1BR" at bounding box center [176, 79] width 226 height 8
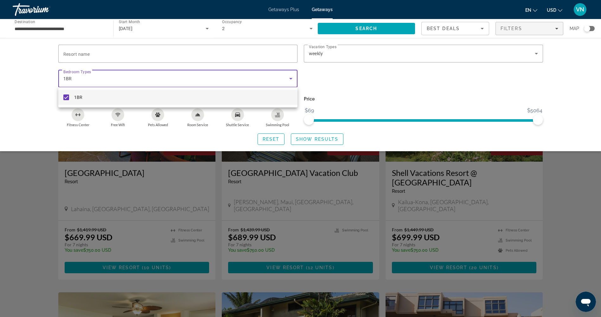
click at [63, 95] on mat-pseudo-checkbox at bounding box center [66, 97] width 6 height 6
click at [449, 77] on div at bounding box center [300, 158] width 601 height 317
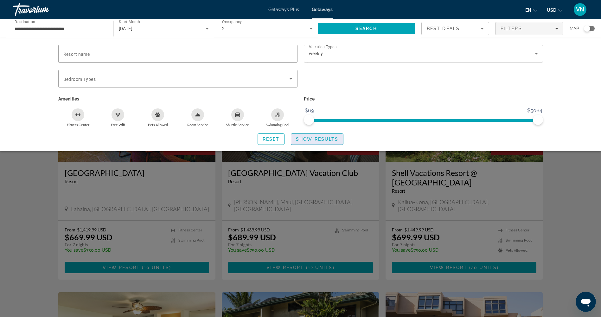
click at [334, 140] on span "Show Results" at bounding box center [317, 139] width 42 height 5
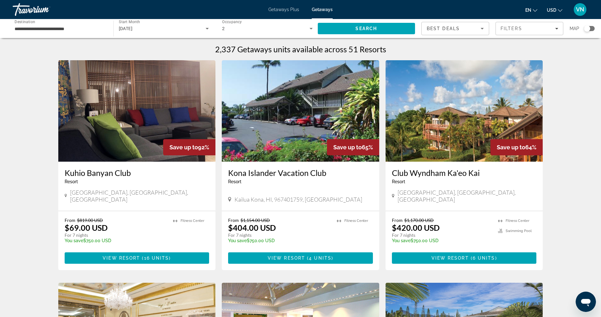
click at [126, 144] on img "Main content" at bounding box center [137, 110] width 158 height 101
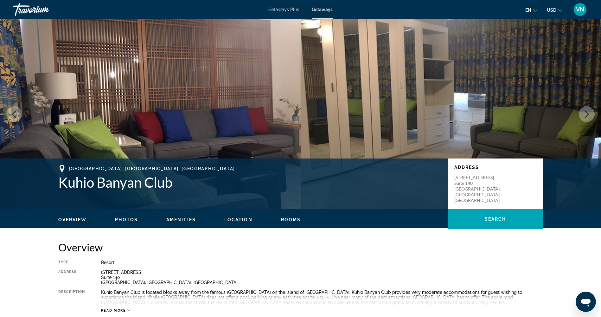
click at [127, 221] on span "Photos" at bounding box center [126, 219] width 23 height 5
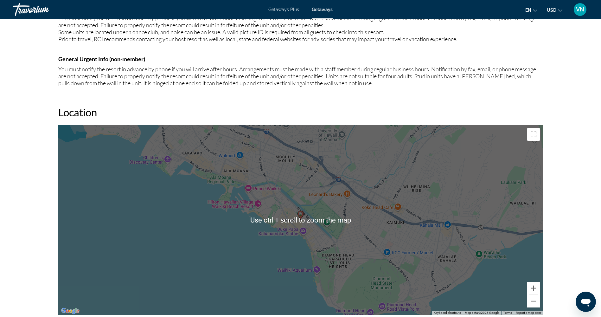
scroll to position [763, 0]
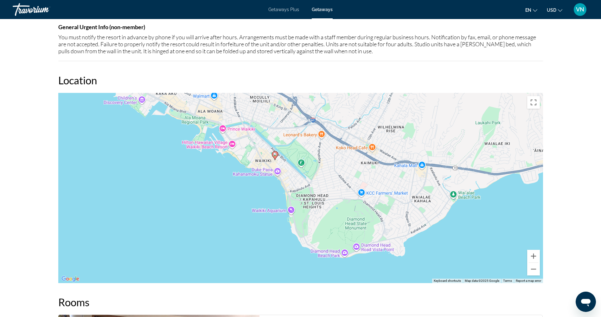
drag, startPoint x: 292, startPoint y: 208, endPoint x: 272, endPoint y: 184, distance: 31.5
click at [272, 184] on div "To activate drag with keyboard, press Alt + Enter. Once in keyboard drag state,…" at bounding box center [300, 188] width 485 height 190
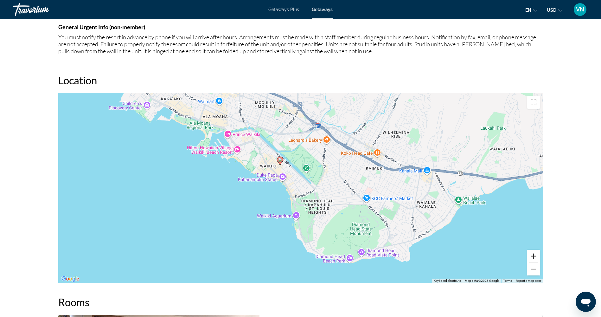
click at [532, 260] on button "Zoom in" at bounding box center [533, 256] width 13 height 13
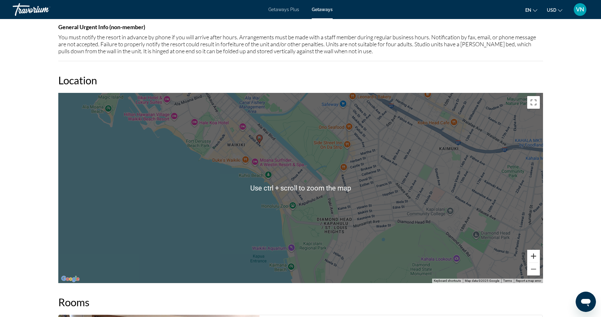
scroll to position [795, 0]
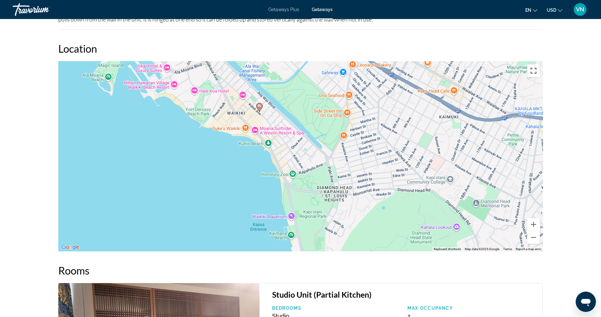
click at [536, 73] on button "Toggle fullscreen view" at bounding box center [533, 70] width 13 height 13
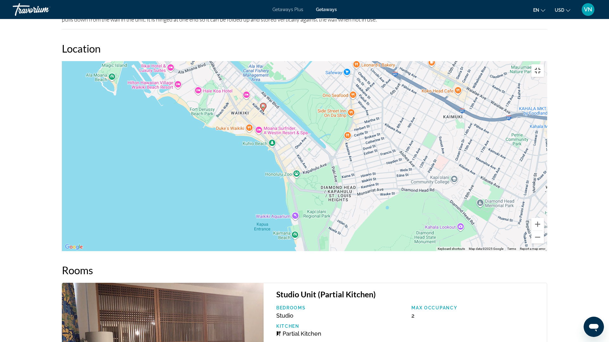
click at [544, 64] on button "Toggle fullscreen view" at bounding box center [537, 70] width 13 height 13
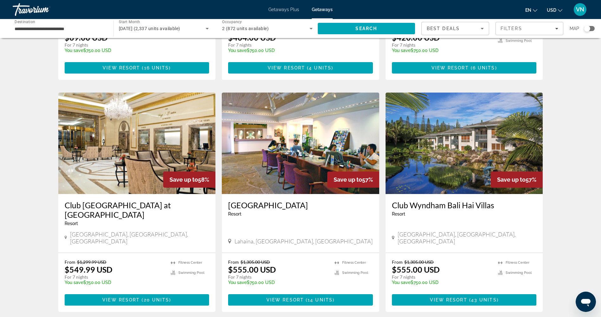
scroll to position [222, 0]
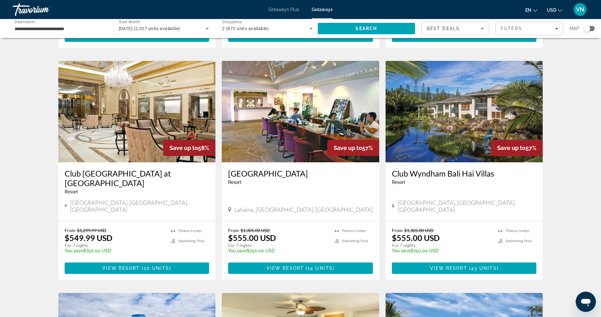
click at [100, 129] on img "Main content" at bounding box center [137, 111] width 158 height 101
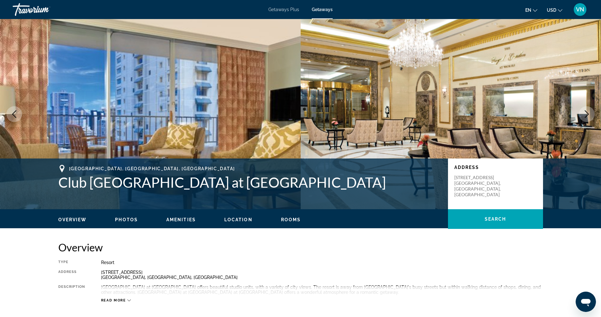
click at [245, 218] on span "Location" at bounding box center [238, 219] width 28 height 5
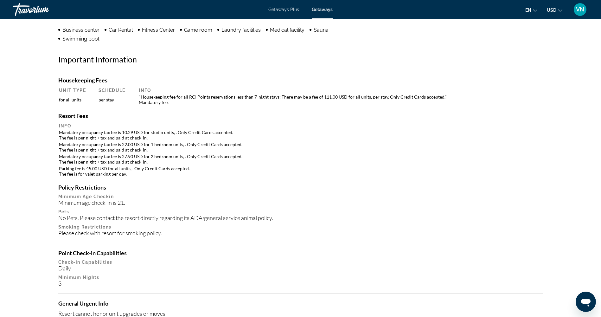
scroll to position [423, 0]
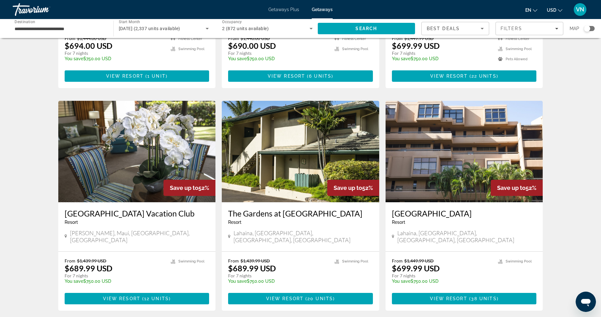
scroll to position [666, 0]
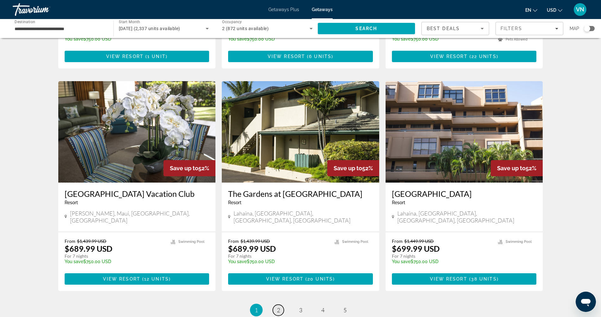
click at [278, 307] on span "2" at bounding box center [278, 310] width 3 height 7
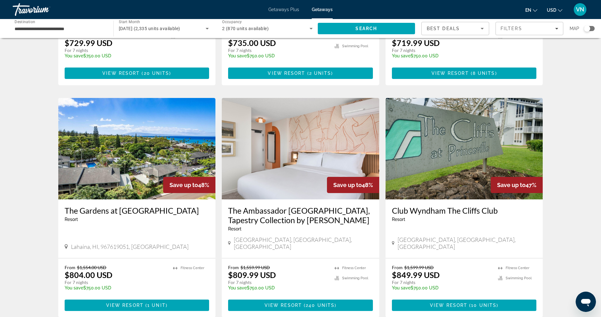
scroll to position [190, 0]
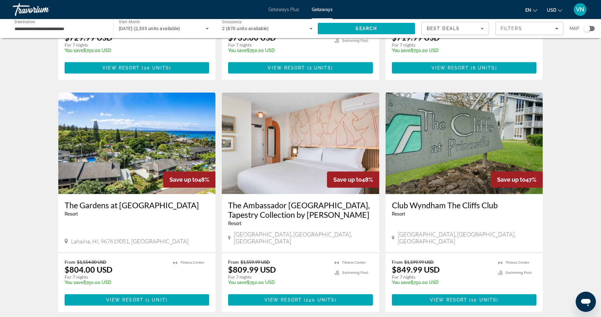
click at [296, 160] on img "Main content" at bounding box center [301, 143] width 158 height 101
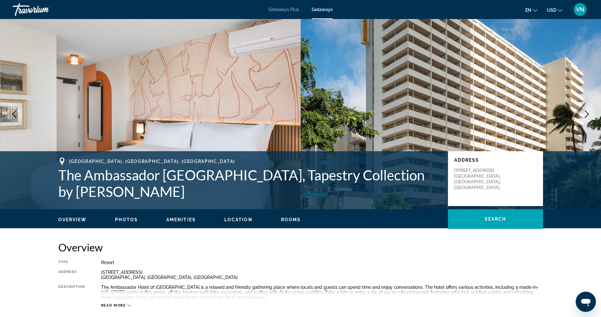
click at [238, 219] on span "Location" at bounding box center [238, 219] width 28 height 5
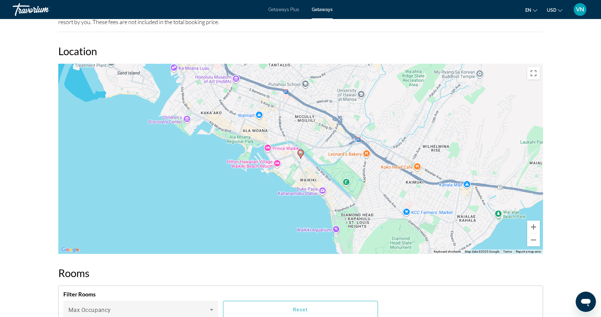
scroll to position [706, 0]
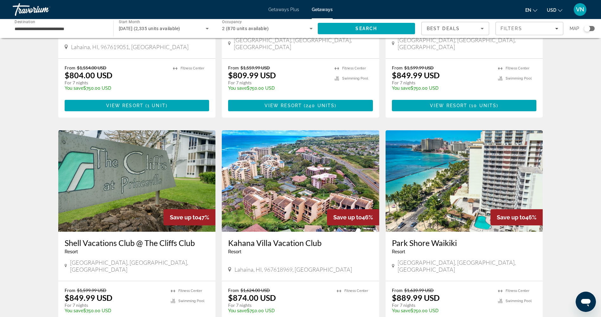
scroll to position [412, 0]
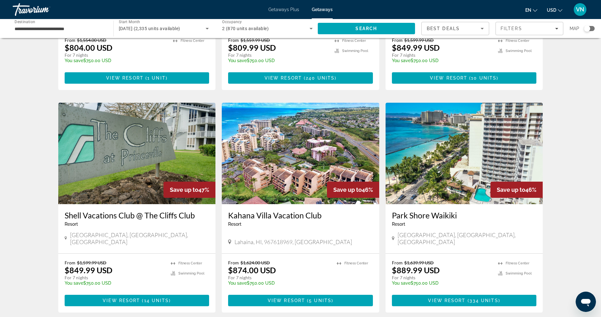
click at [434, 168] on img "Main content" at bounding box center [465, 153] width 158 height 101
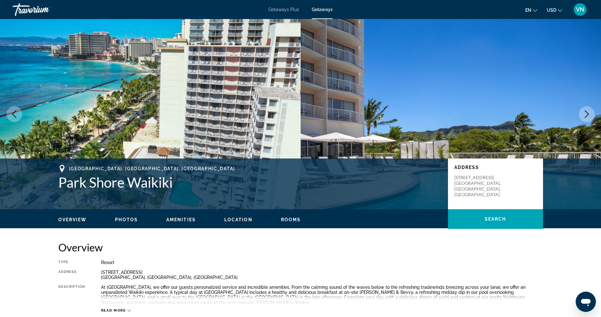
click at [247, 219] on span "Location" at bounding box center [238, 219] width 28 height 5
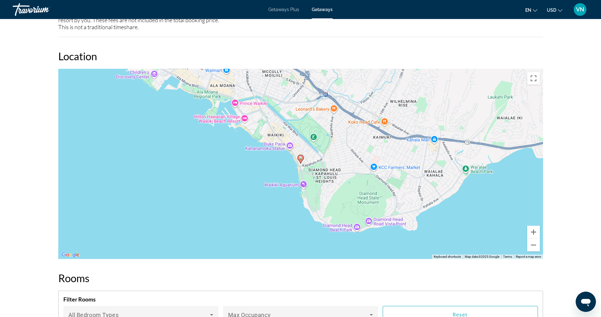
scroll to position [720, 0]
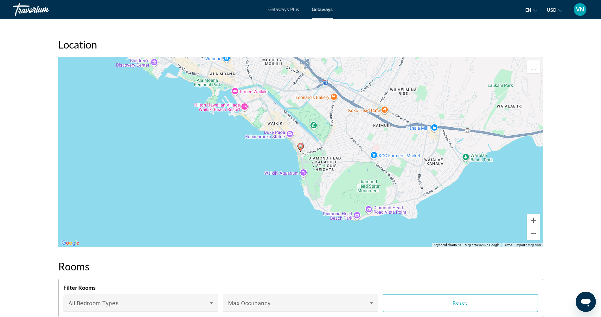
click at [300, 149] on icon "Main content" at bounding box center [301, 147] width 6 height 8
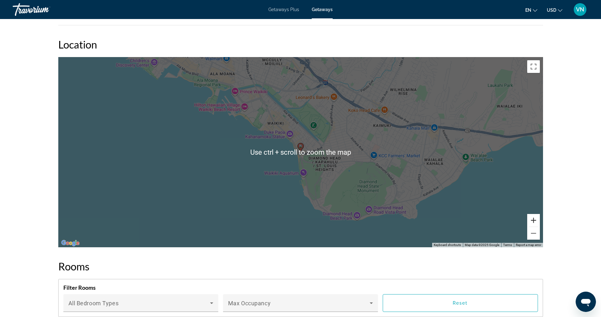
click at [537, 222] on button "Zoom in" at bounding box center [533, 220] width 13 height 13
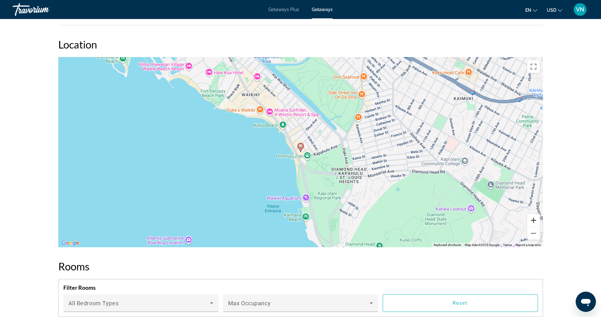
click at [537, 222] on button "Zoom in" at bounding box center [533, 220] width 13 height 13
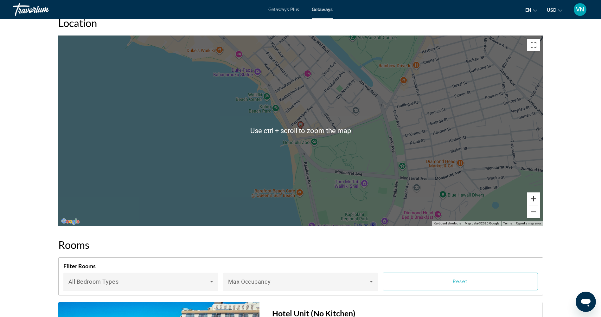
scroll to position [752, 0]
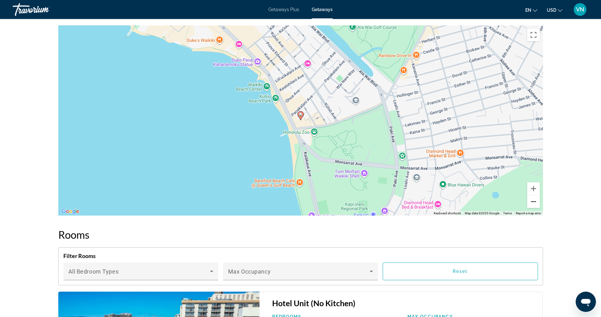
click at [534, 203] on button "Zoom out" at bounding box center [533, 201] width 13 height 13
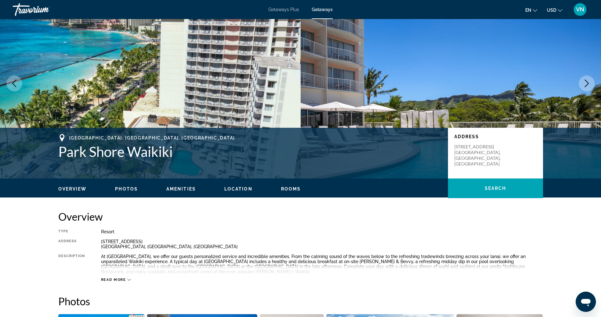
scroll to position [23, 0]
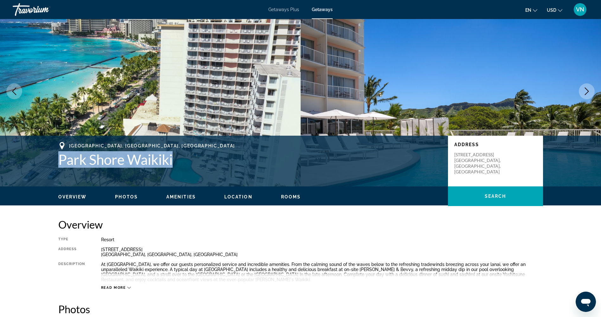
drag, startPoint x: 58, startPoint y: 160, endPoint x: 176, endPoint y: 163, distance: 117.6
click at [176, 163] on h1 "Park Shore Waikiki" at bounding box center [250, 159] width 384 height 16
drag, startPoint x: 176, startPoint y: 163, endPoint x: 147, endPoint y: 158, distance: 28.9
copy h1 "Park Shore Waikiki"
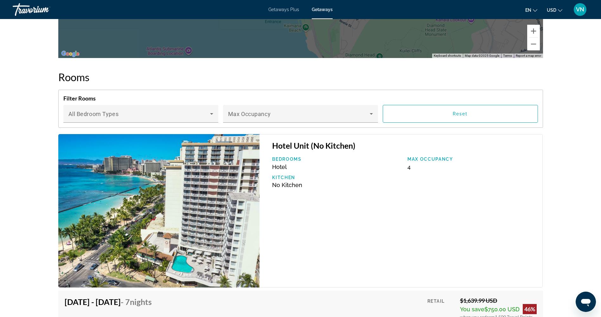
scroll to position [910, 0]
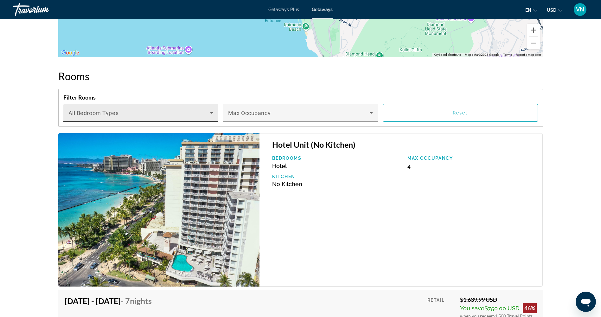
click at [180, 115] on span "Main content" at bounding box center [139, 116] width 142 height 8
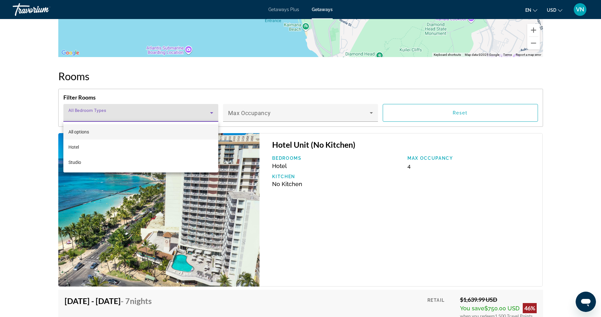
click at [180, 115] on div at bounding box center [300, 158] width 601 height 317
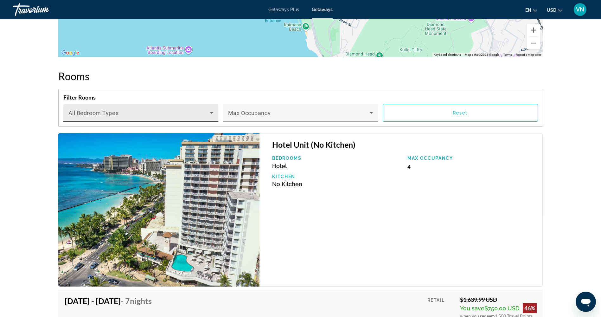
click at [134, 115] on span "Main content" at bounding box center [139, 116] width 142 height 8
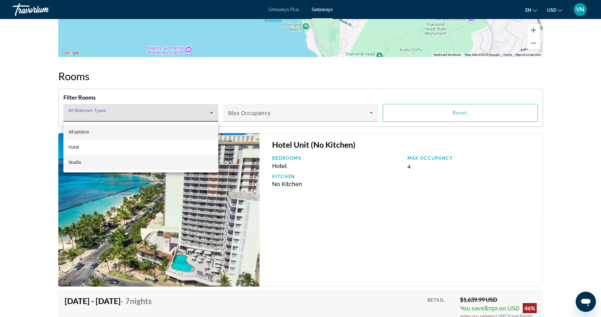
click at [136, 164] on mat-option "Studio" at bounding box center [140, 162] width 155 height 15
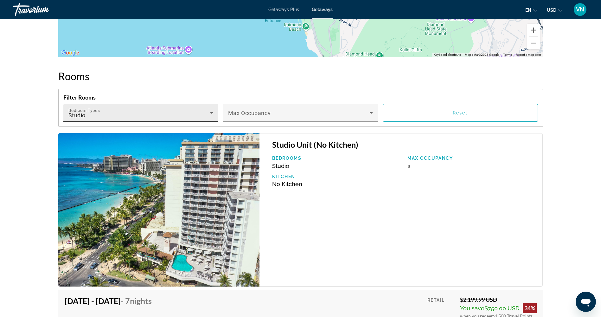
click at [92, 110] on span "Bedroom Types" at bounding box center [83, 110] width 31 height 5
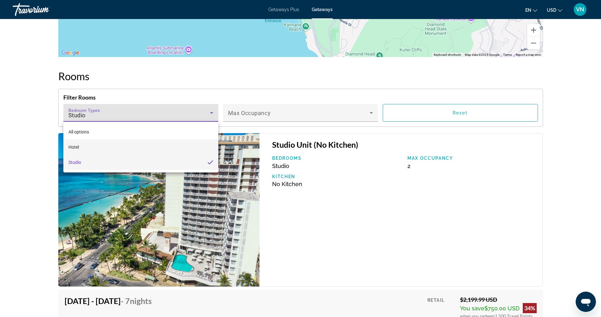
click at [96, 146] on mat-option "Hotel" at bounding box center [140, 146] width 155 height 15
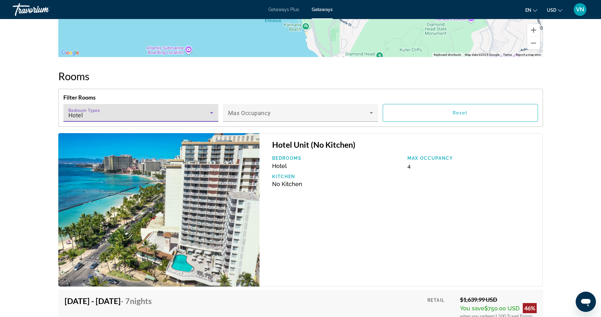
click at [95, 110] on span "Bedroom Types" at bounding box center [83, 110] width 31 height 5
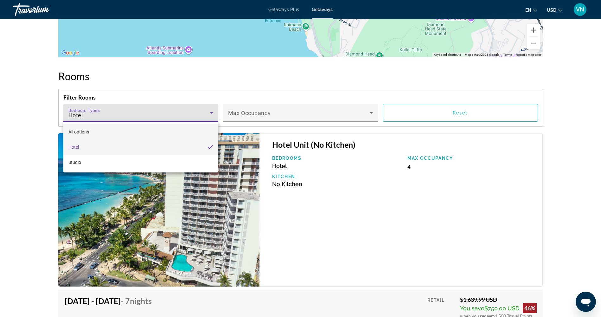
click at [104, 134] on mat-option "All options" at bounding box center [140, 131] width 155 height 15
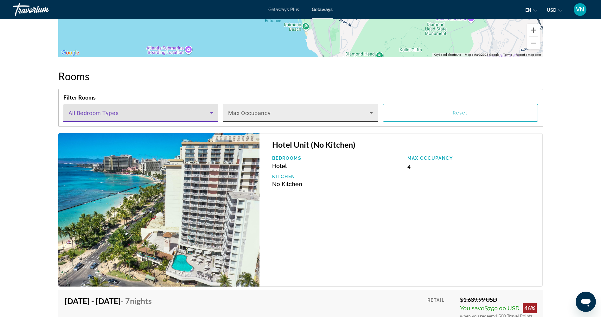
click at [330, 109] on div "Max Occupancy" at bounding box center [300, 113] width 145 height 18
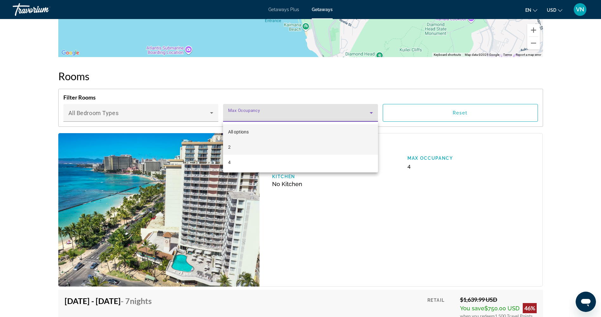
click at [335, 147] on mat-option "2" at bounding box center [300, 146] width 155 height 15
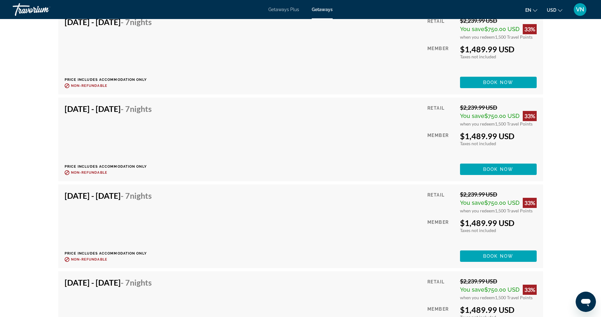
scroll to position [4660, 0]
click at [494, 171] on span "Book now" at bounding box center [498, 168] width 30 height 5
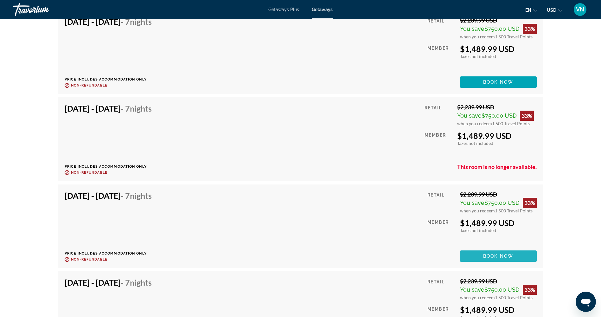
click at [479, 258] on span "Main content" at bounding box center [498, 256] width 77 height 15
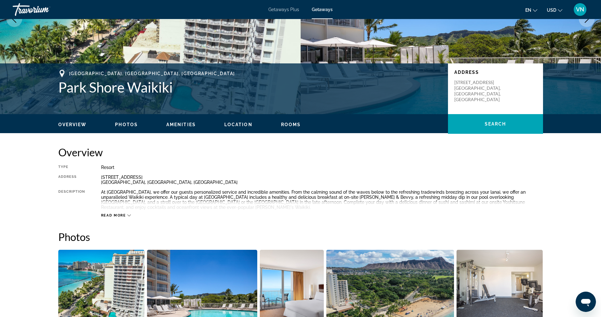
scroll to position [0, 0]
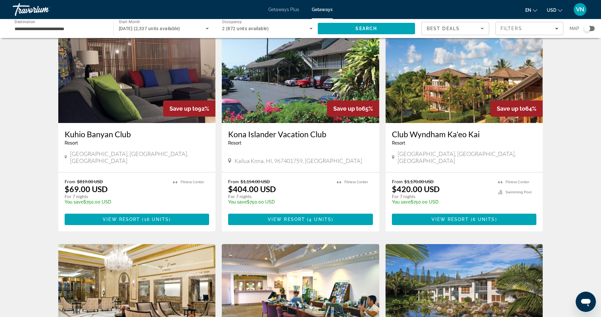
scroll to position [32, 0]
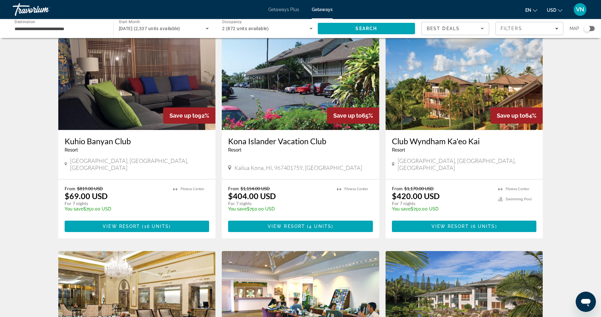
click at [96, 112] on img "Main content" at bounding box center [137, 79] width 158 height 101
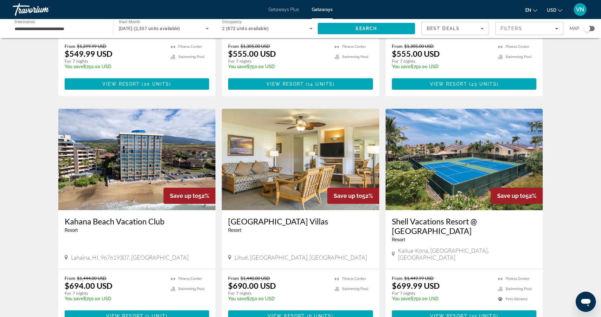
scroll to position [412, 0]
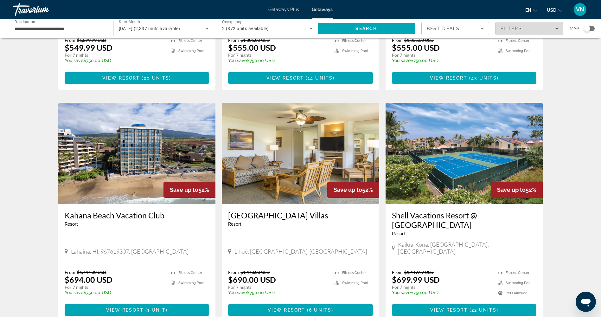
click at [524, 31] on span "Filters" at bounding box center [529, 28] width 67 height 15
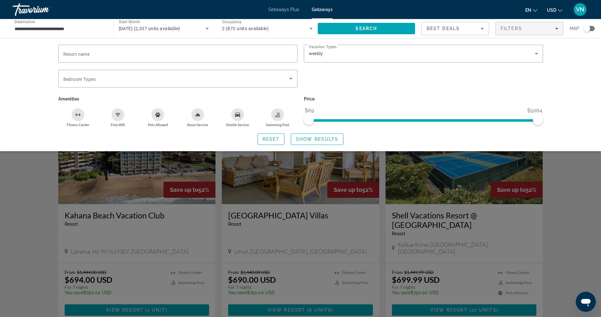
click at [567, 80] on div "Resort name Vacation Types All Vacation Types weekly Bedroom Types All Bedroom …" at bounding box center [300, 94] width 601 height 113
click at [577, 184] on div "Search widget" at bounding box center [300, 206] width 601 height 222
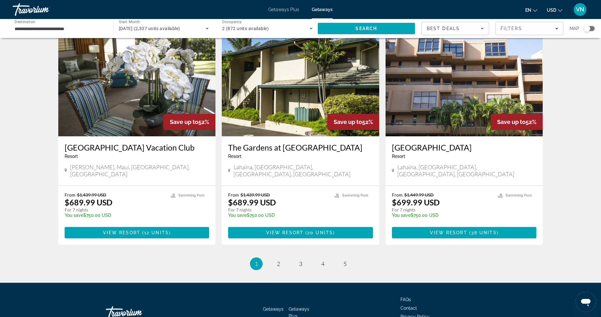
scroll to position [718, 0]
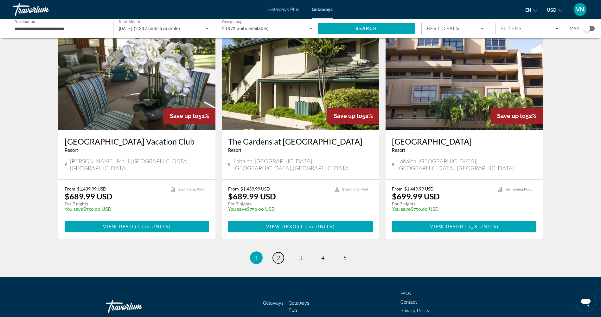
click at [280, 254] on span "2" at bounding box center [278, 257] width 3 height 7
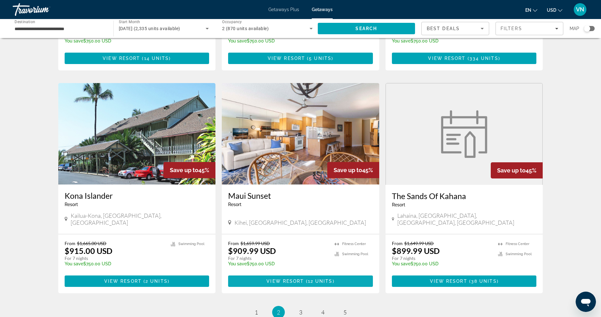
scroll to position [666, 0]
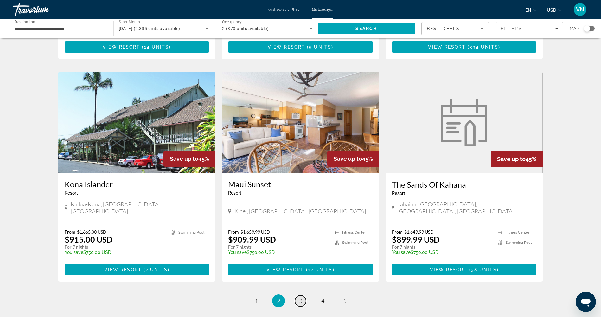
click at [299, 295] on link "page 3" at bounding box center [300, 300] width 11 height 11
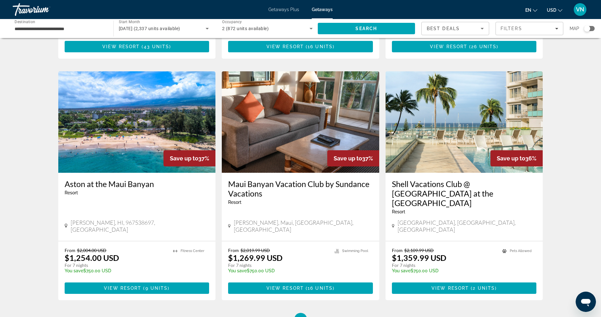
scroll to position [697, 0]
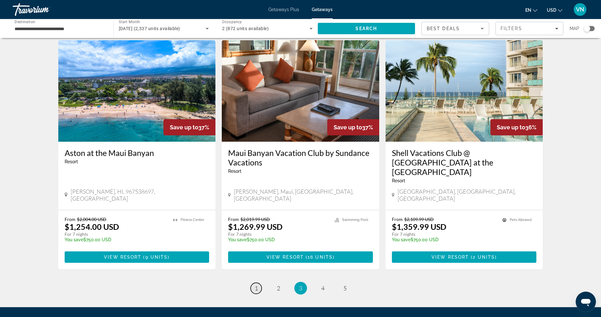
click at [257, 285] on span "1" at bounding box center [256, 288] width 3 height 7
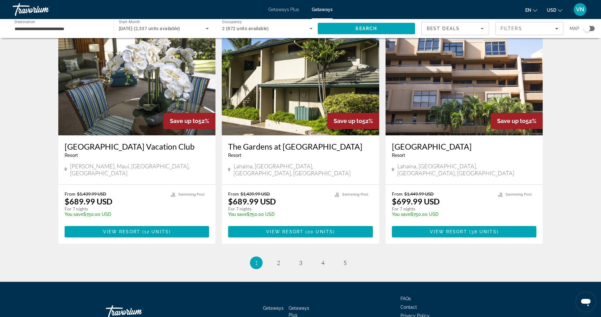
scroll to position [718, 0]
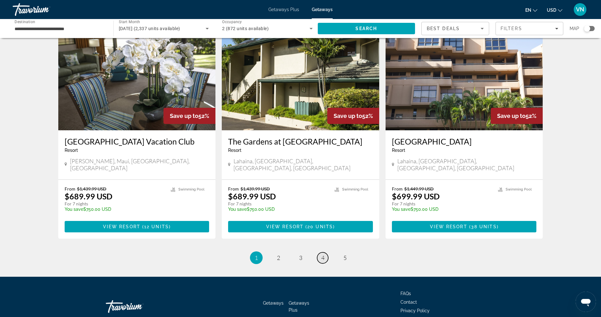
click at [321, 254] on span "4" at bounding box center [322, 257] width 3 height 7
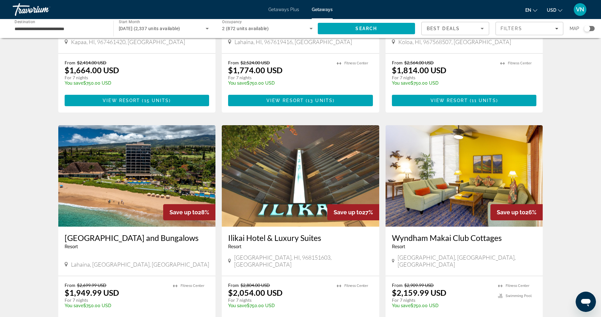
scroll to position [718, 0]
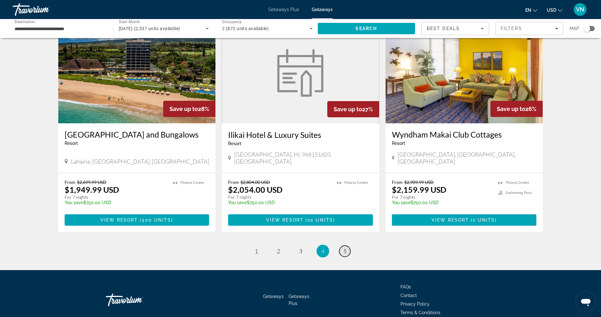
click at [344, 248] on span "5" at bounding box center [345, 251] width 3 height 7
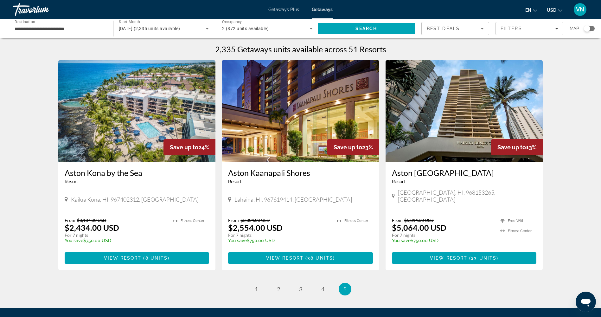
click at [279, 12] on span "Getaways Plus" at bounding box center [283, 9] width 31 height 5
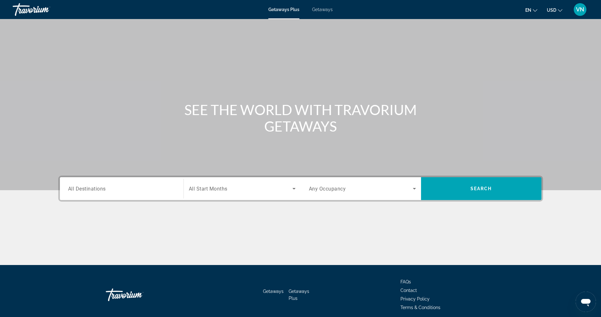
click at [108, 189] on input "Destination All Destinations" at bounding box center [121, 189] width 107 height 8
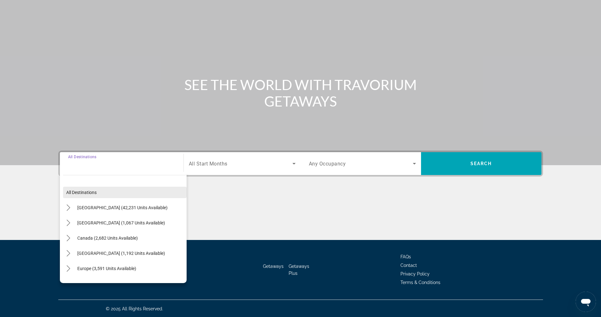
scroll to position [26, 0]
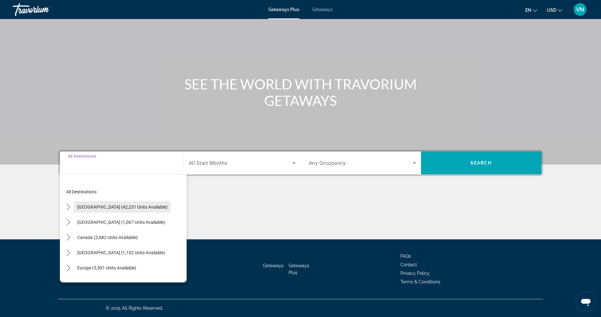
click at [78, 208] on span "[GEOGRAPHIC_DATA] (42,231 units available)" at bounding box center [122, 206] width 90 height 5
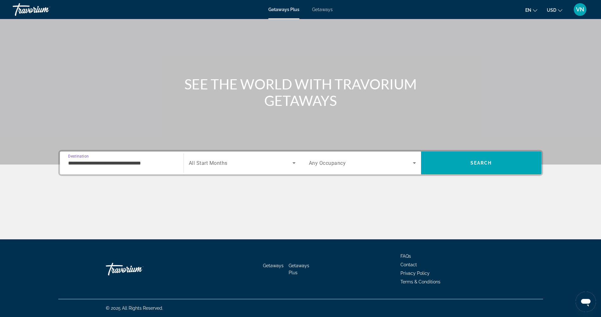
click at [87, 159] on div "**********" at bounding box center [121, 163] width 107 height 18
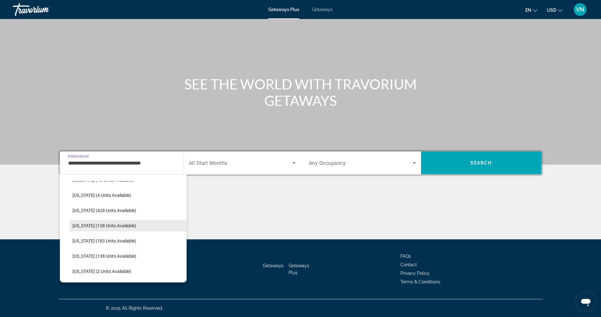
scroll to position [158, 0]
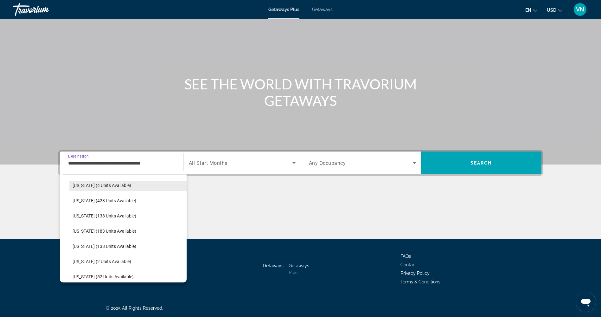
click at [126, 186] on span "Select destination: Hawaii (4 units available)" at bounding box center [127, 185] width 117 height 15
type input "**********"
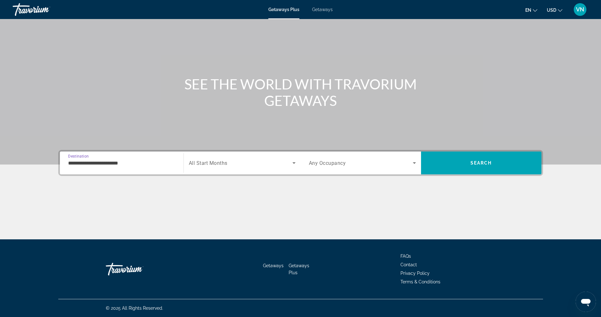
click at [258, 166] on span "Search widget" at bounding box center [241, 163] width 104 height 8
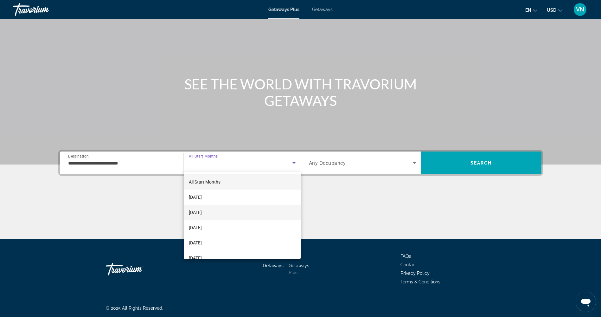
click at [228, 215] on mat-option "[DATE]" at bounding box center [242, 212] width 117 height 15
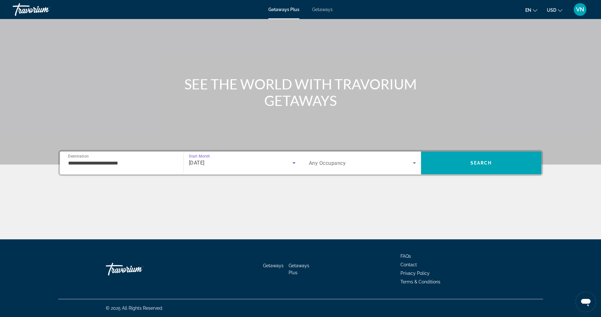
click at [404, 168] on div "Search widget" at bounding box center [362, 163] width 107 height 18
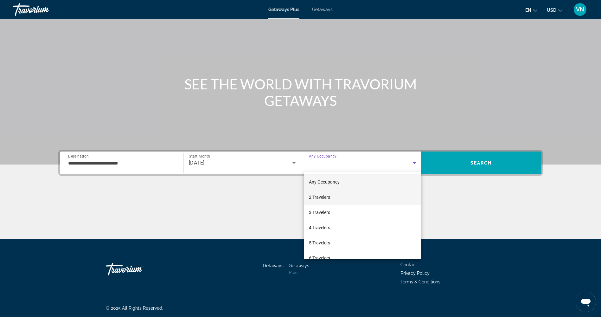
click at [386, 202] on mat-option "2 Travelers" at bounding box center [362, 197] width 117 height 15
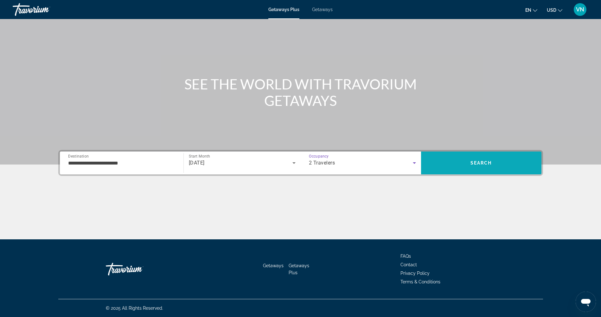
click at [462, 156] on span "Search" at bounding box center [481, 162] width 120 height 15
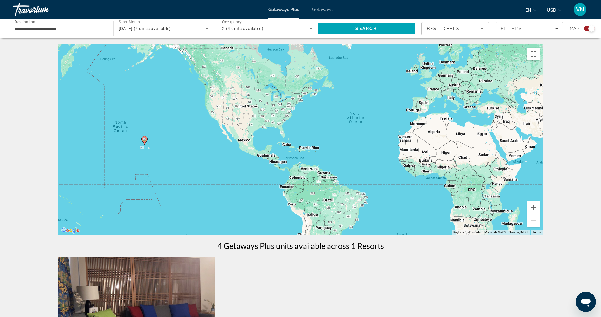
drag, startPoint x: 120, startPoint y: 165, endPoint x: 191, endPoint y: 145, distance: 73.6
click at [193, 148] on div "To activate drag with keyboard, press Alt + Enter. Once in keyboard drag state,…" at bounding box center [300, 139] width 485 height 190
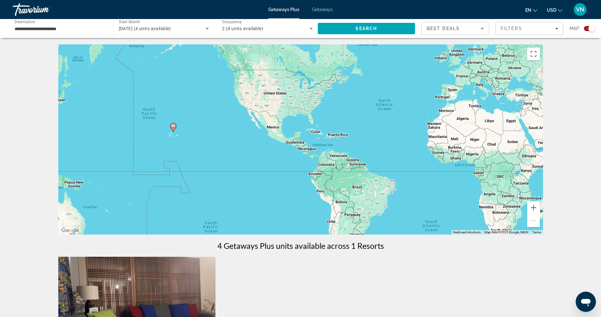
drag, startPoint x: 141, startPoint y: 148, endPoint x: 173, endPoint y: 144, distance: 32.3
click at [173, 144] on div "To activate drag with keyboard, press Alt + Enter. Once in keyboard drag state,…" at bounding box center [300, 139] width 485 height 190
